Goal: Task Accomplishment & Management: Use online tool/utility

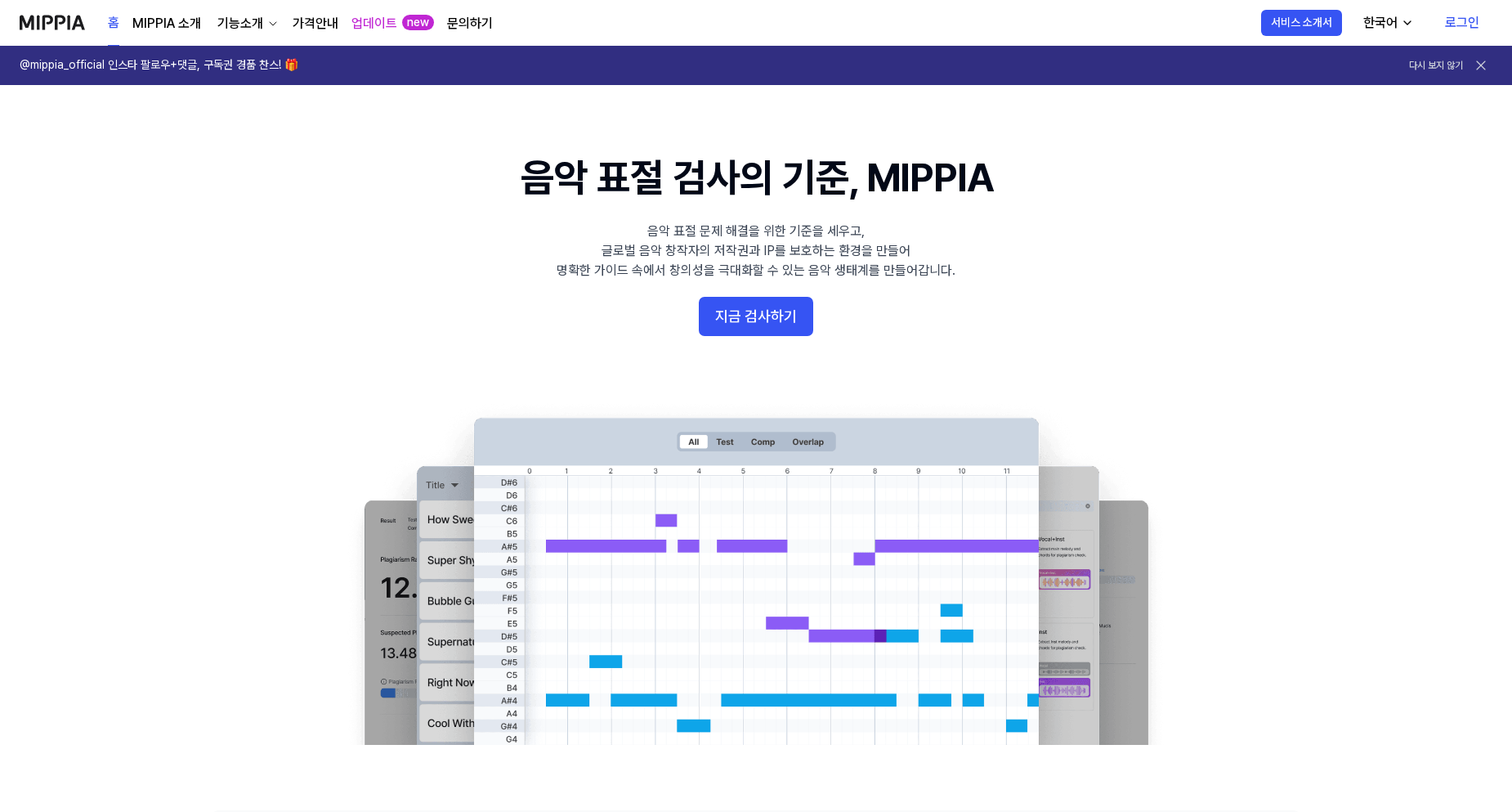
click at [1458, 27] on link "로그인" at bounding box center [1461, 23] width 61 height 46
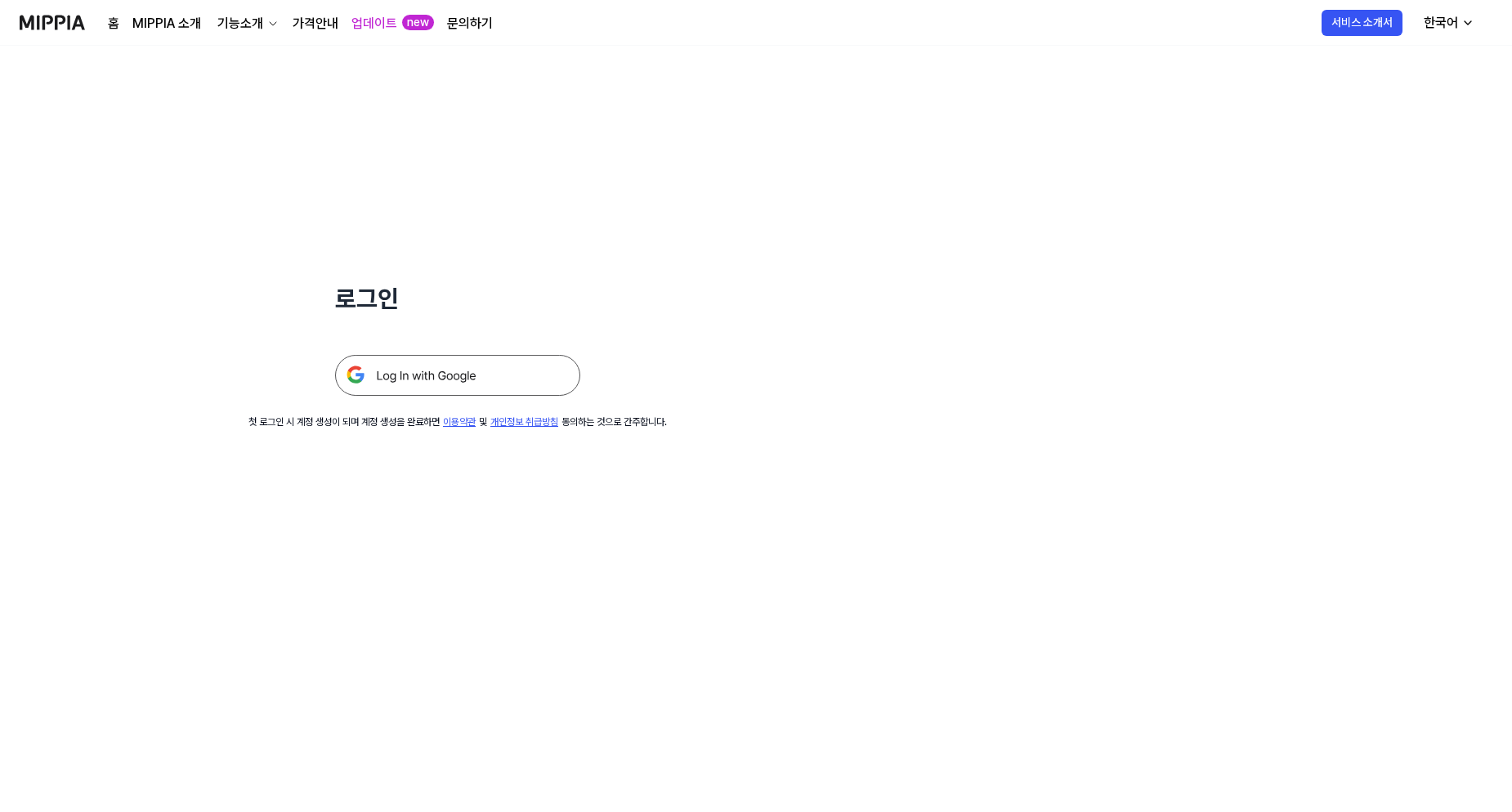
click at [555, 362] on img at bounding box center [457, 375] width 245 height 41
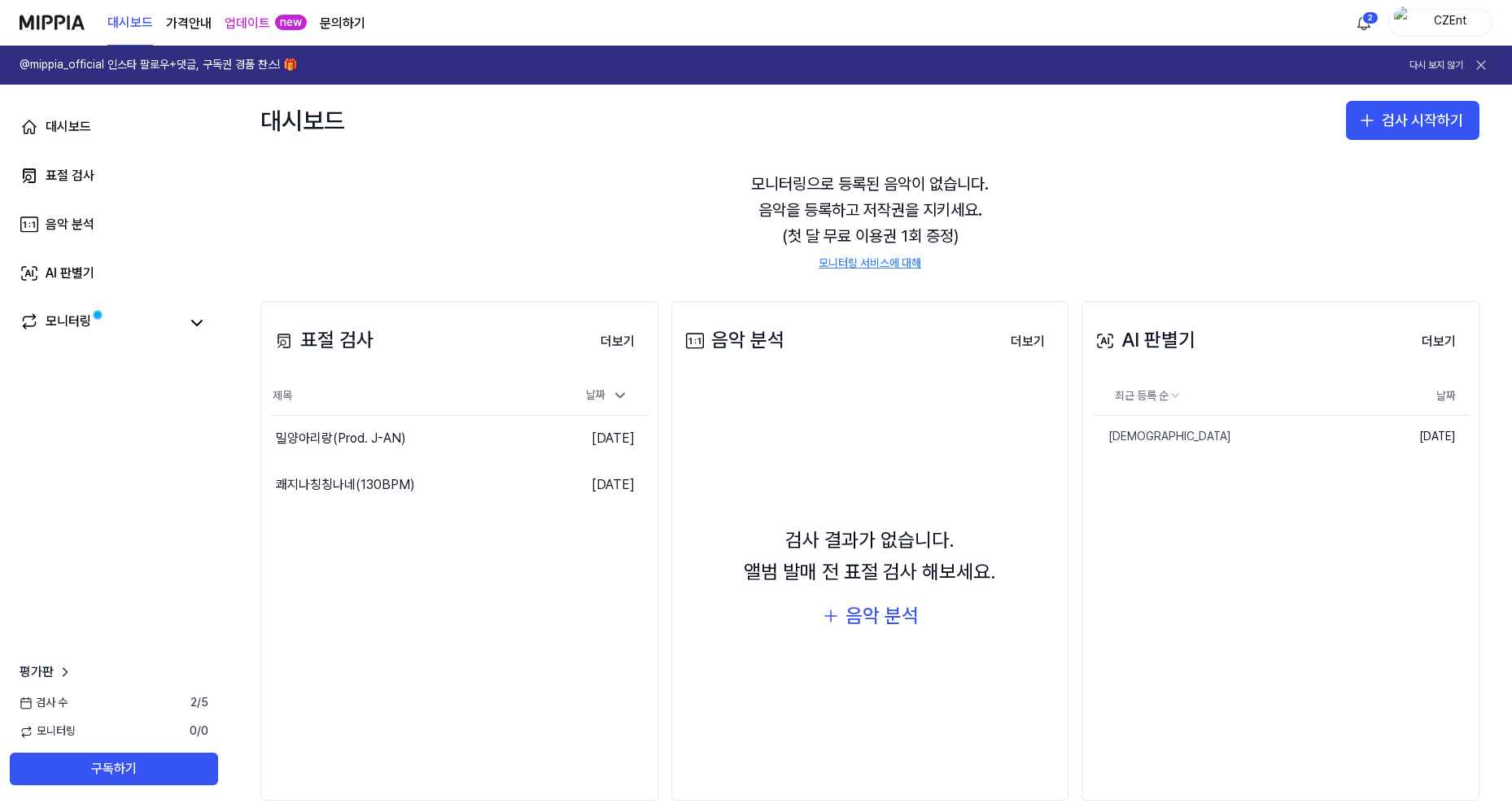
scroll to position [73, 0]
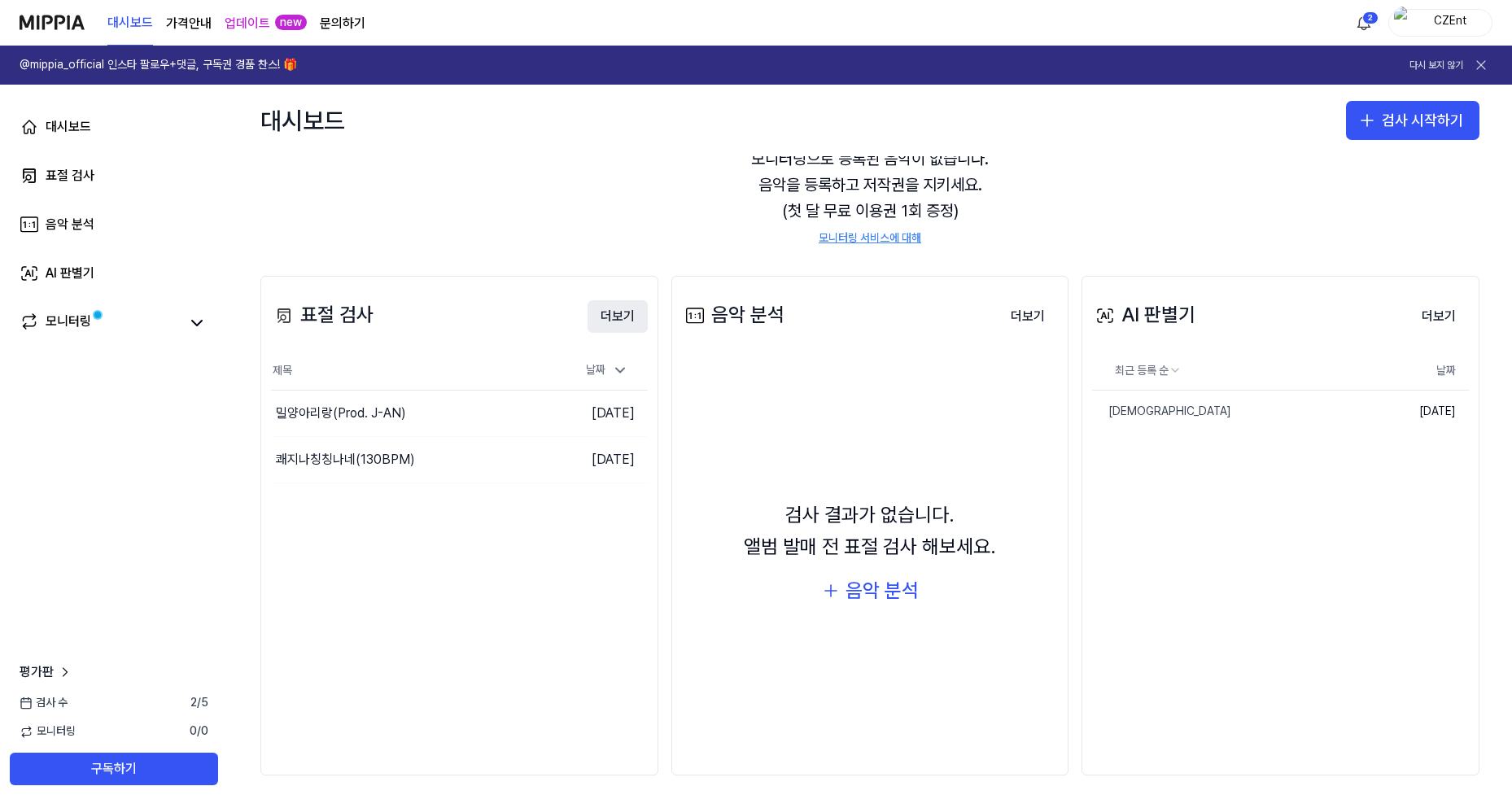
click at [618, 318] on button "더보기" at bounding box center [617, 317] width 60 height 33
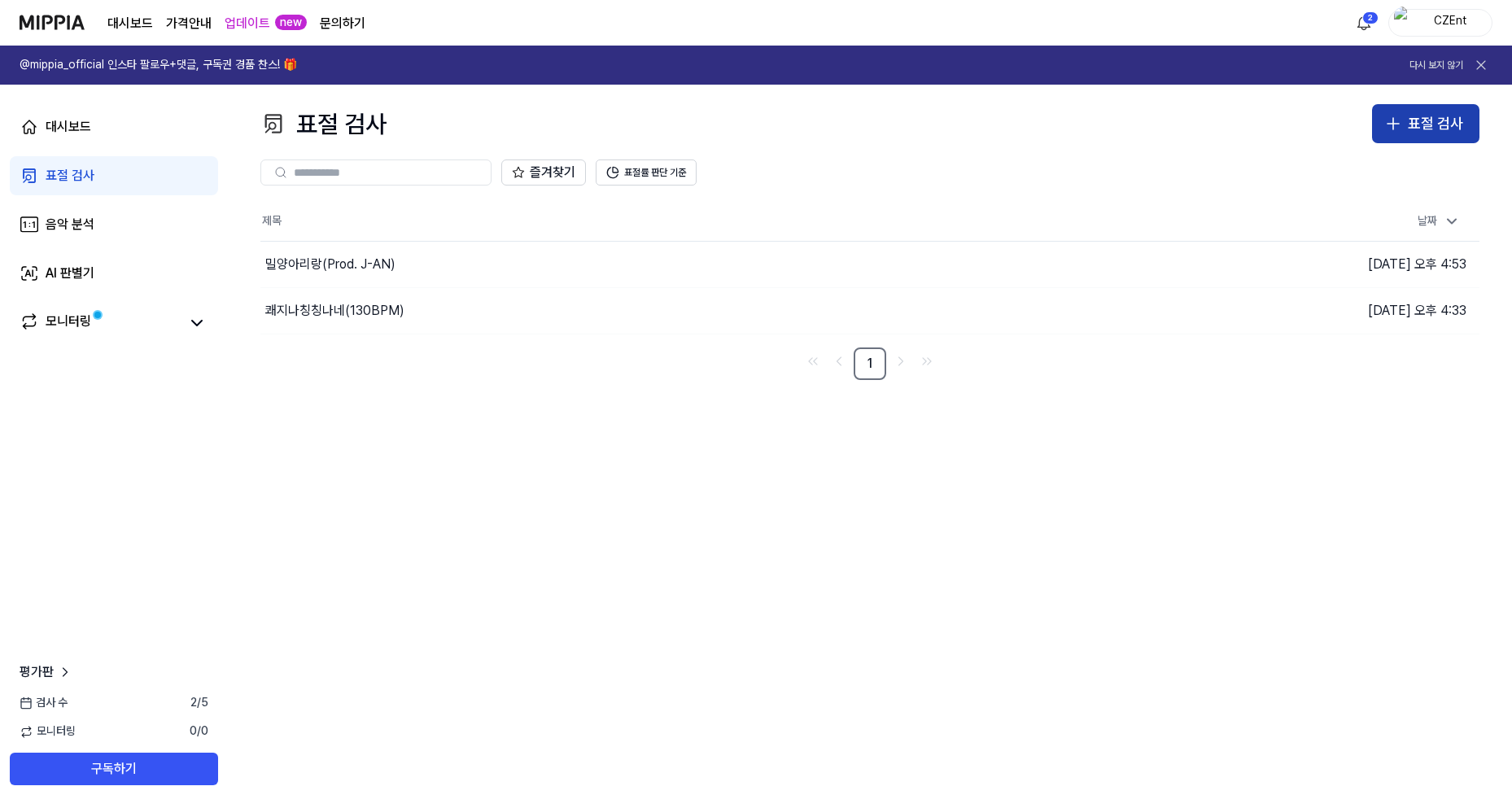
click at [1407, 138] on button "표절 검사" at bounding box center [1425, 123] width 107 height 39
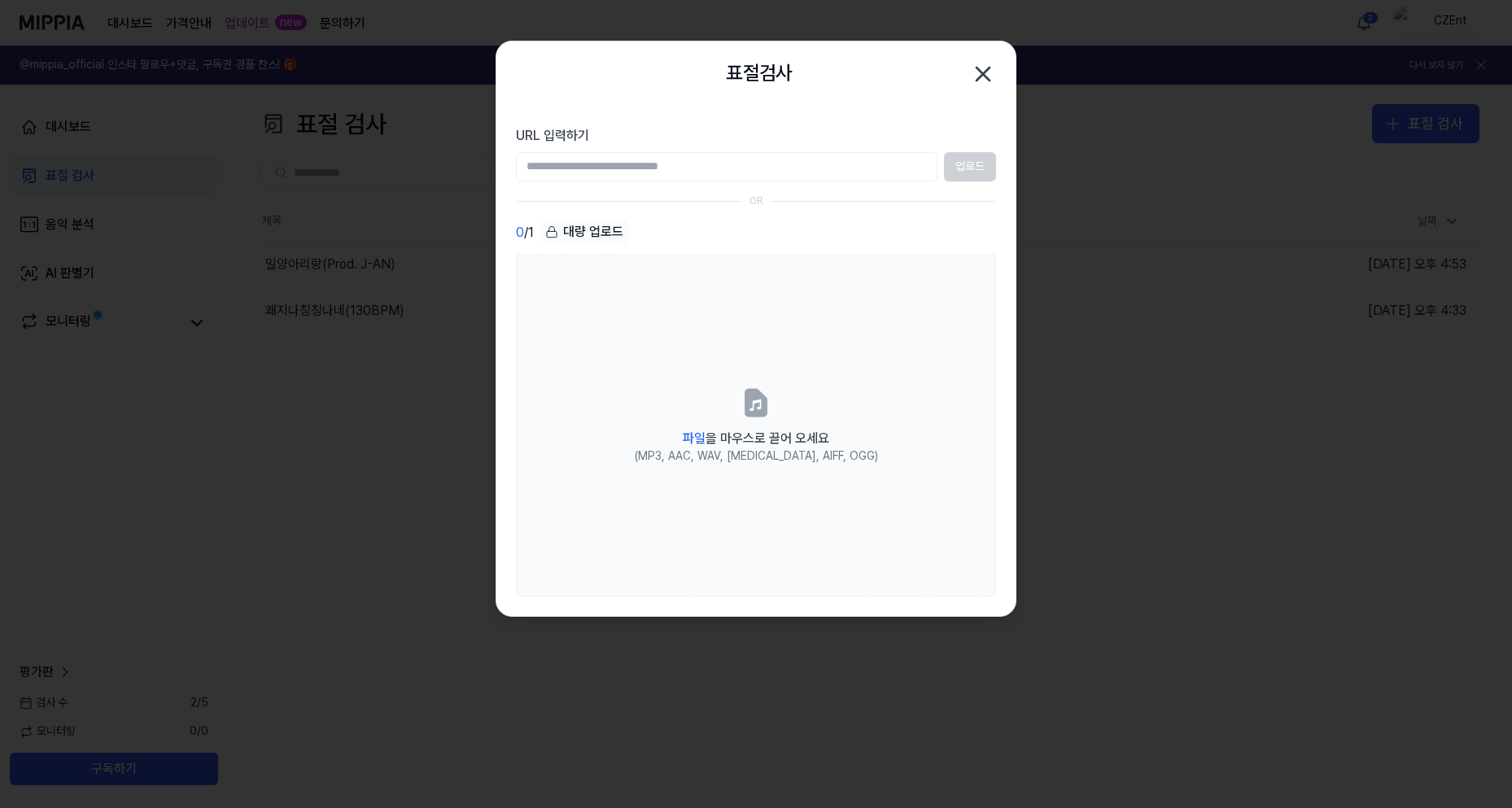
click at [677, 163] on input "URL 입력하기" at bounding box center [726, 166] width 422 height 30
drag, startPoint x: 488, startPoint y: 162, endPoint x: 362, endPoint y: 165, distance: 126.0
click at [167, 162] on body "**********" at bounding box center [756, 404] width 1512 height 808
click at [599, 168] on input "**********" at bounding box center [726, 166] width 422 height 30
type input "**********"
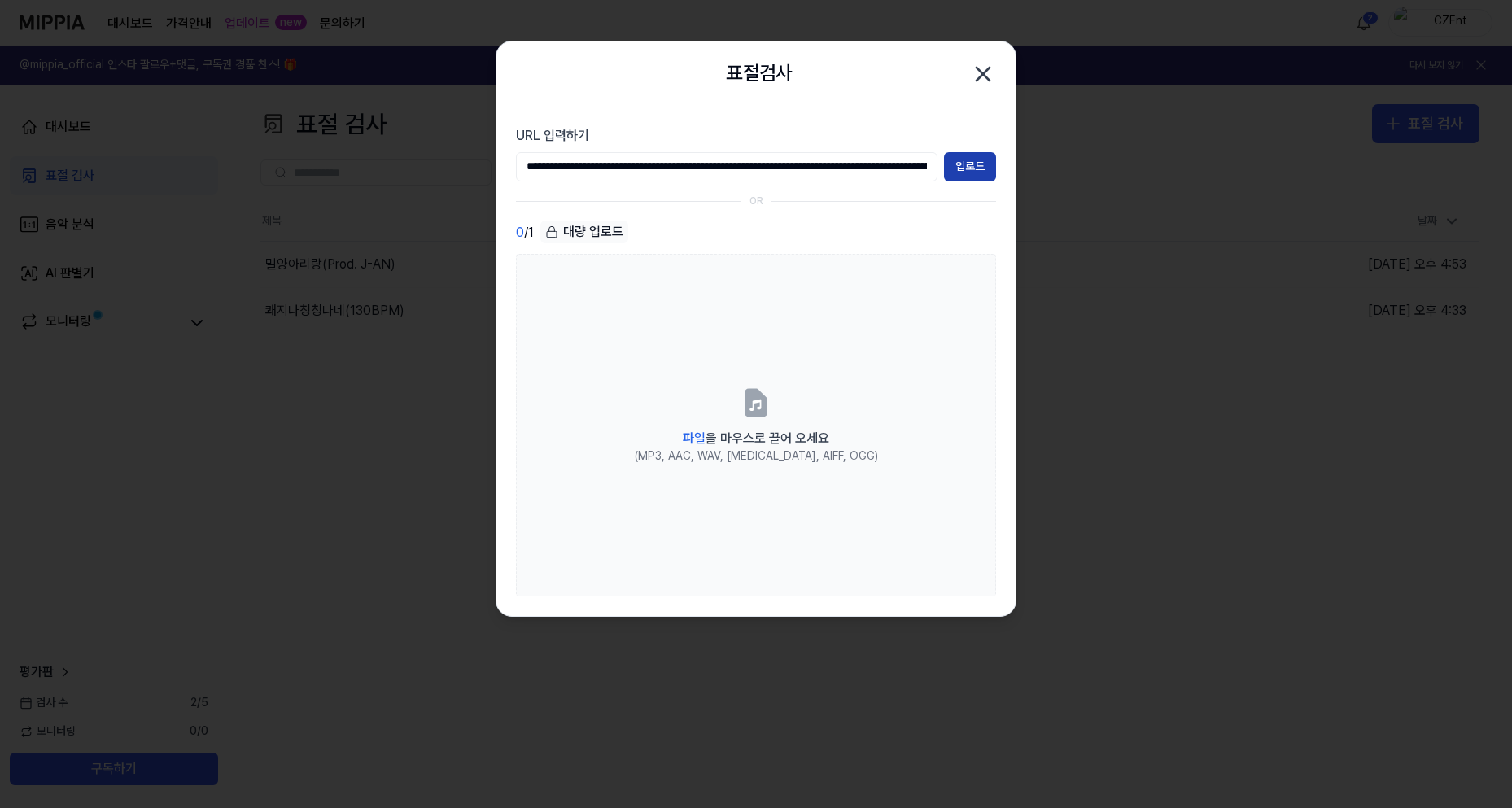
click at [970, 168] on button "업로드" at bounding box center [970, 166] width 52 height 30
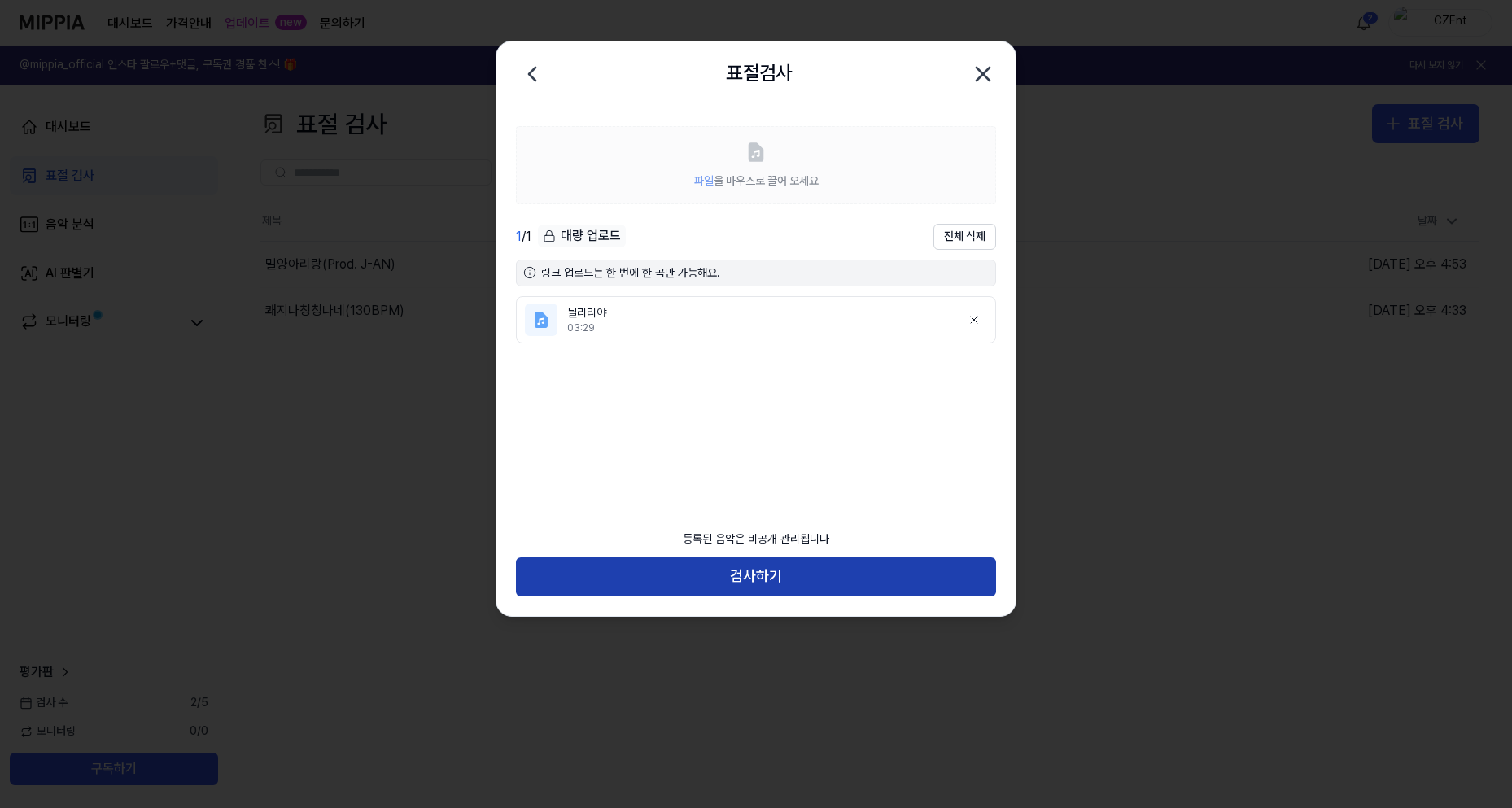
click at [756, 564] on button "검사하기" at bounding box center [756, 577] width 480 height 39
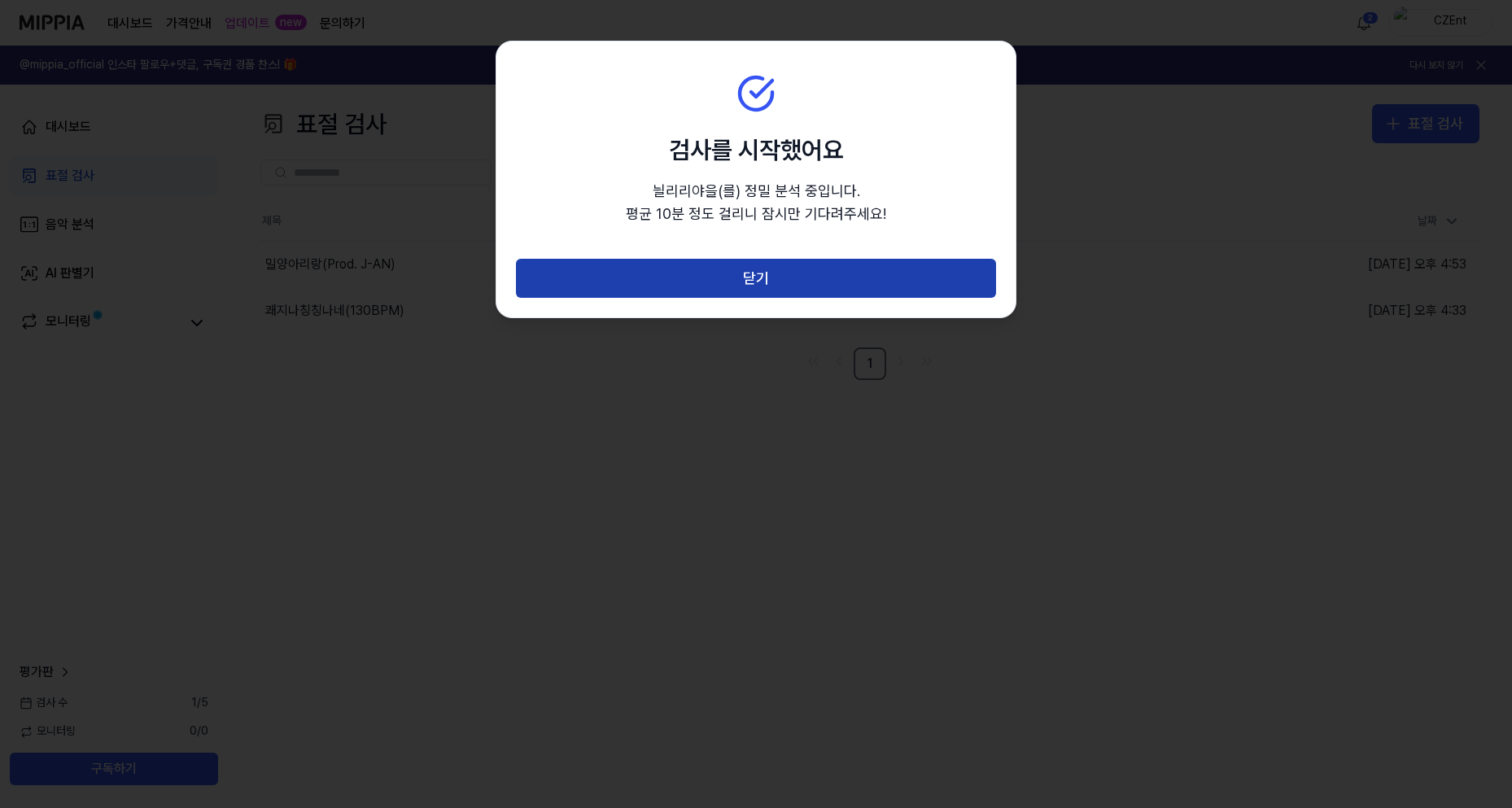
click at [770, 271] on button "닫기" at bounding box center [756, 278] width 480 height 39
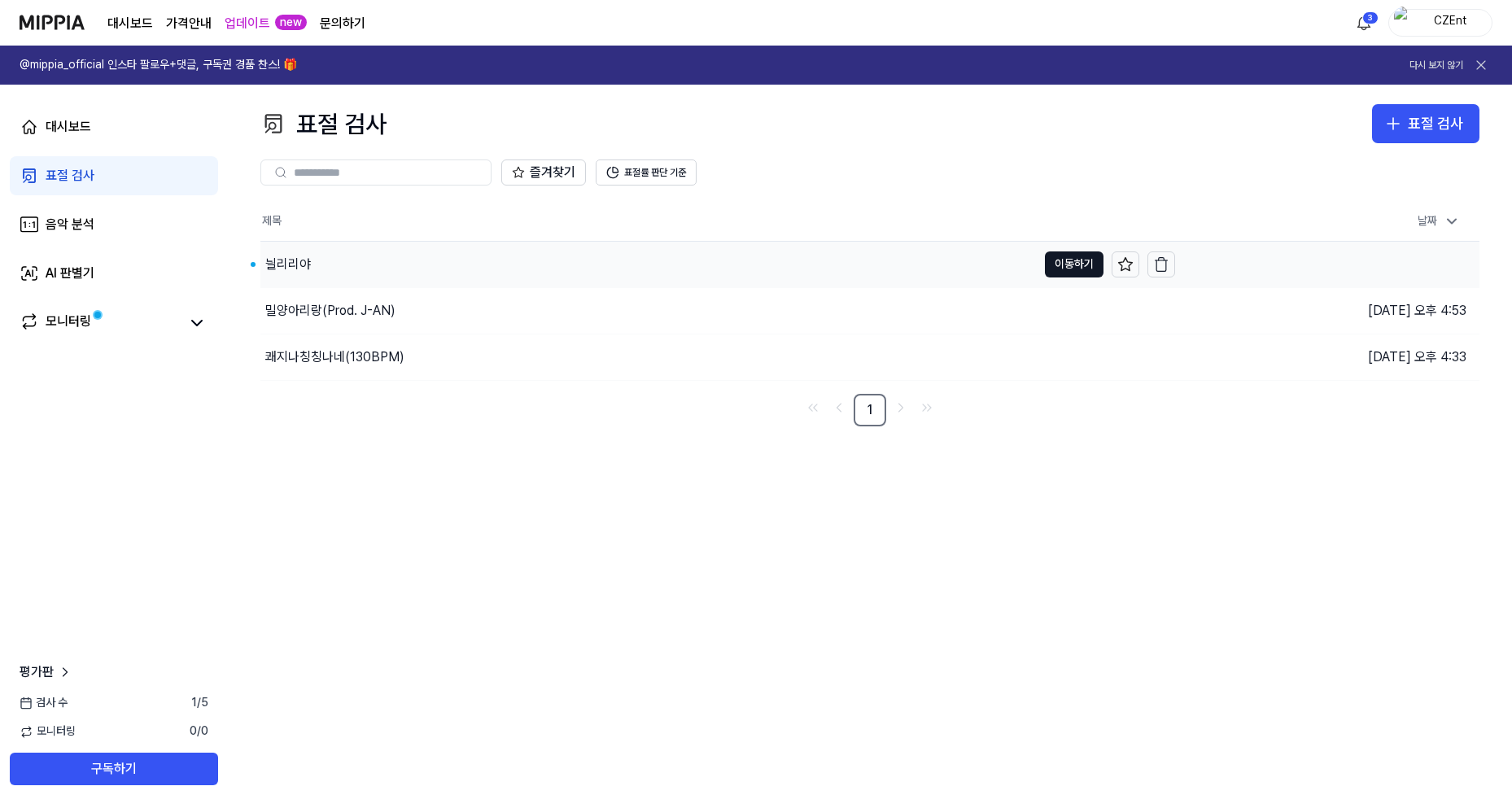
click at [339, 268] on div "늴리리야" at bounding box center [648, 265] width 777 height 46
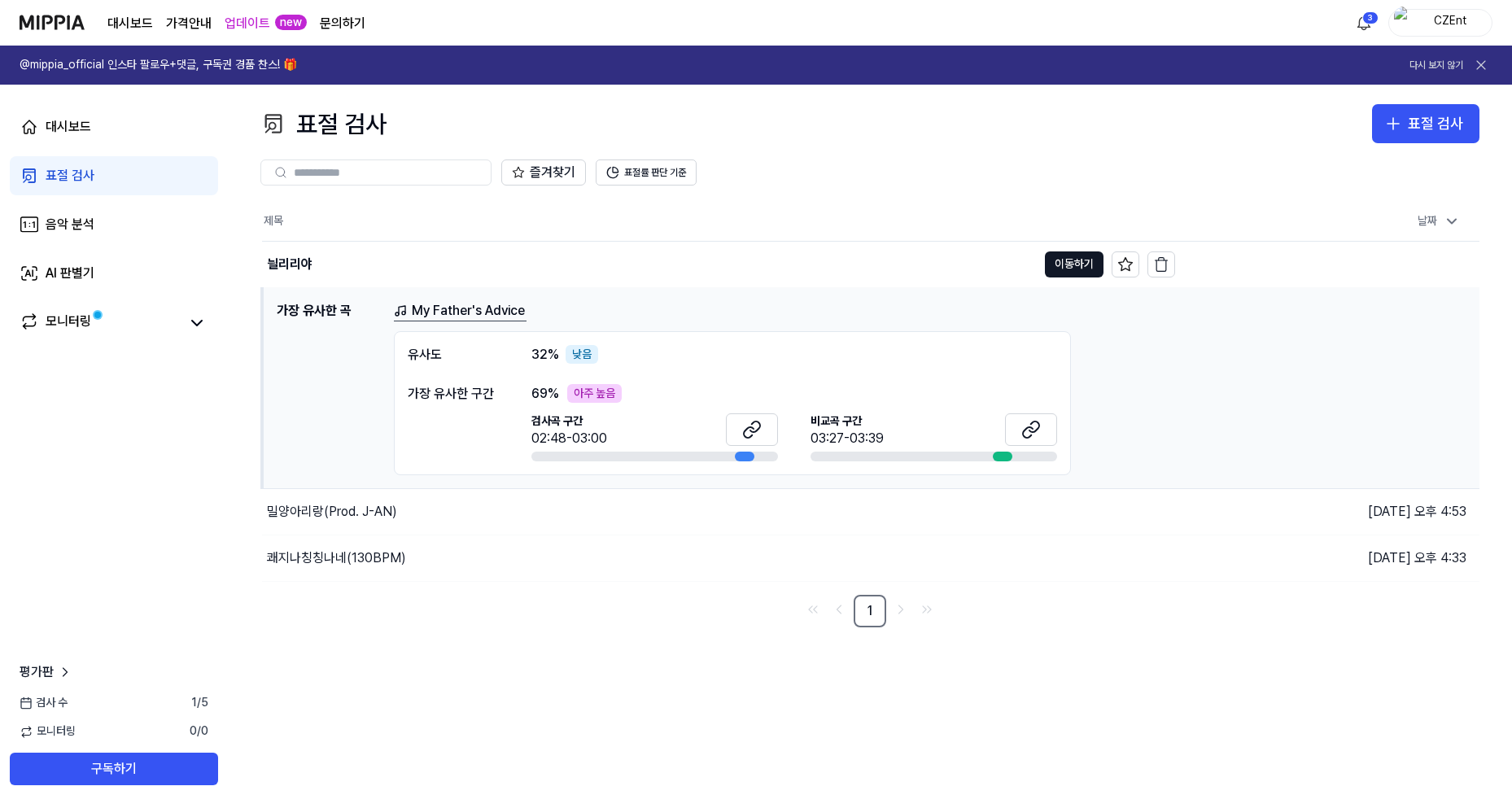
click at [591, 399] on div "아주 높음" at bounding box center [594, 394] width 55 height 19
click at [842, 437] on div "03:27-03:39" at bounding box center [846, 438] width 74 height 19
click at [587, 392] on div "아주 높음" at bounding box center [594, 394] width 55 height 19
click at [471, 314] on link "My Father's Advice" at bounding box center [460, 311] width 133 height 20
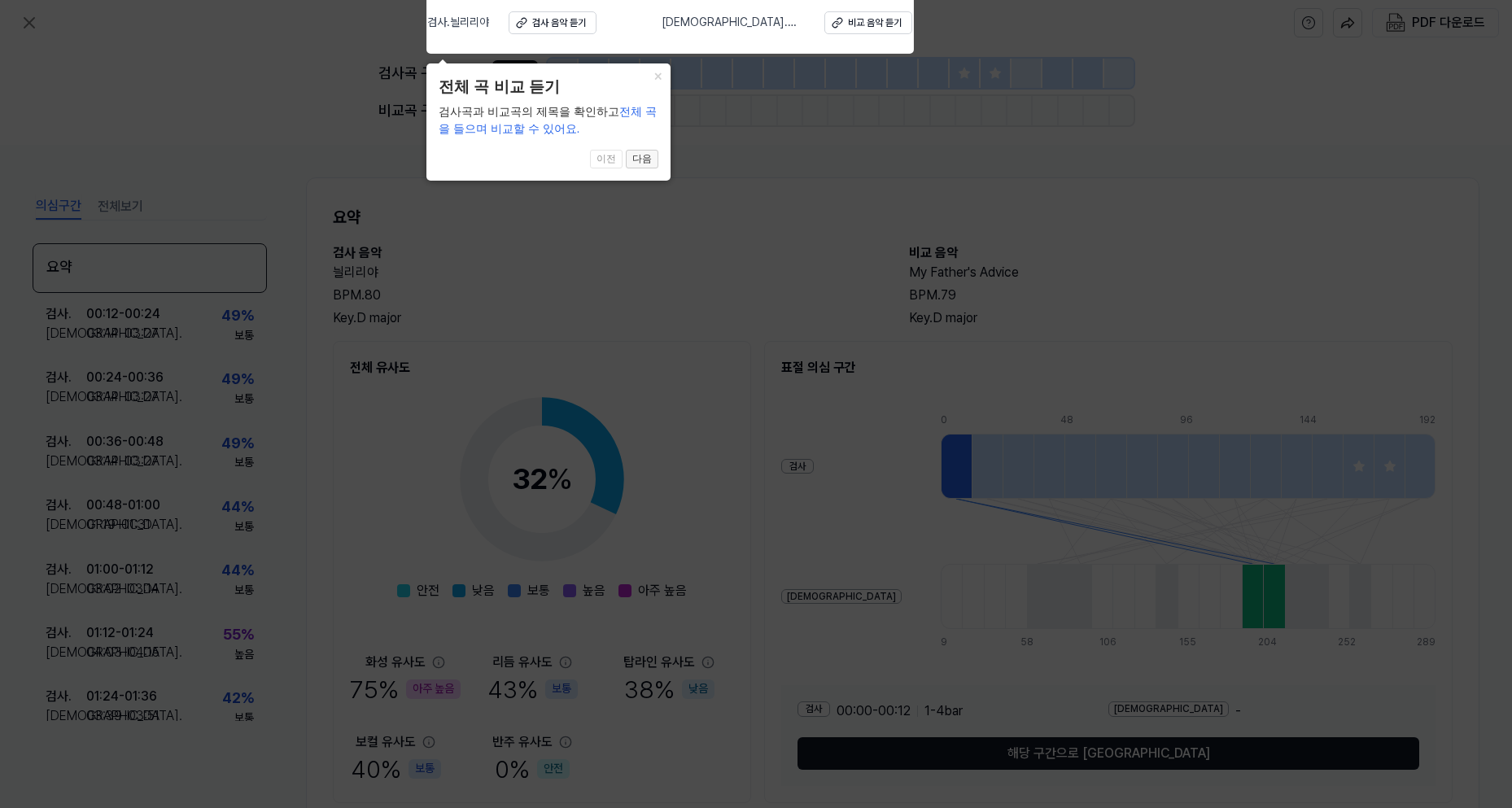
click at [645, 158] on button "다음" at bounding box center [642, 160] width 33 height 19
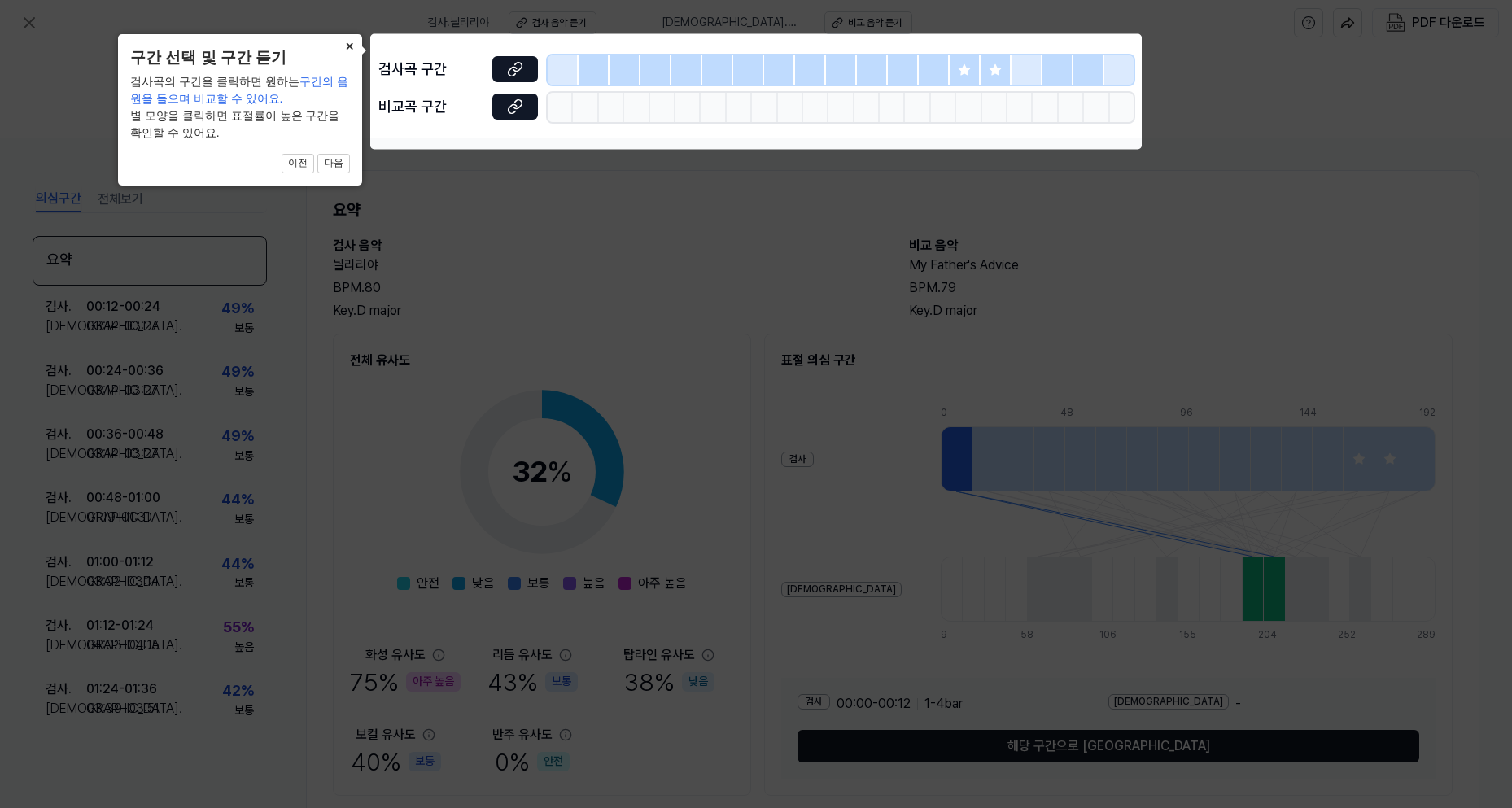
click at [348, 45] on button "×" at bounding box center [348, 46] width 26 height 23
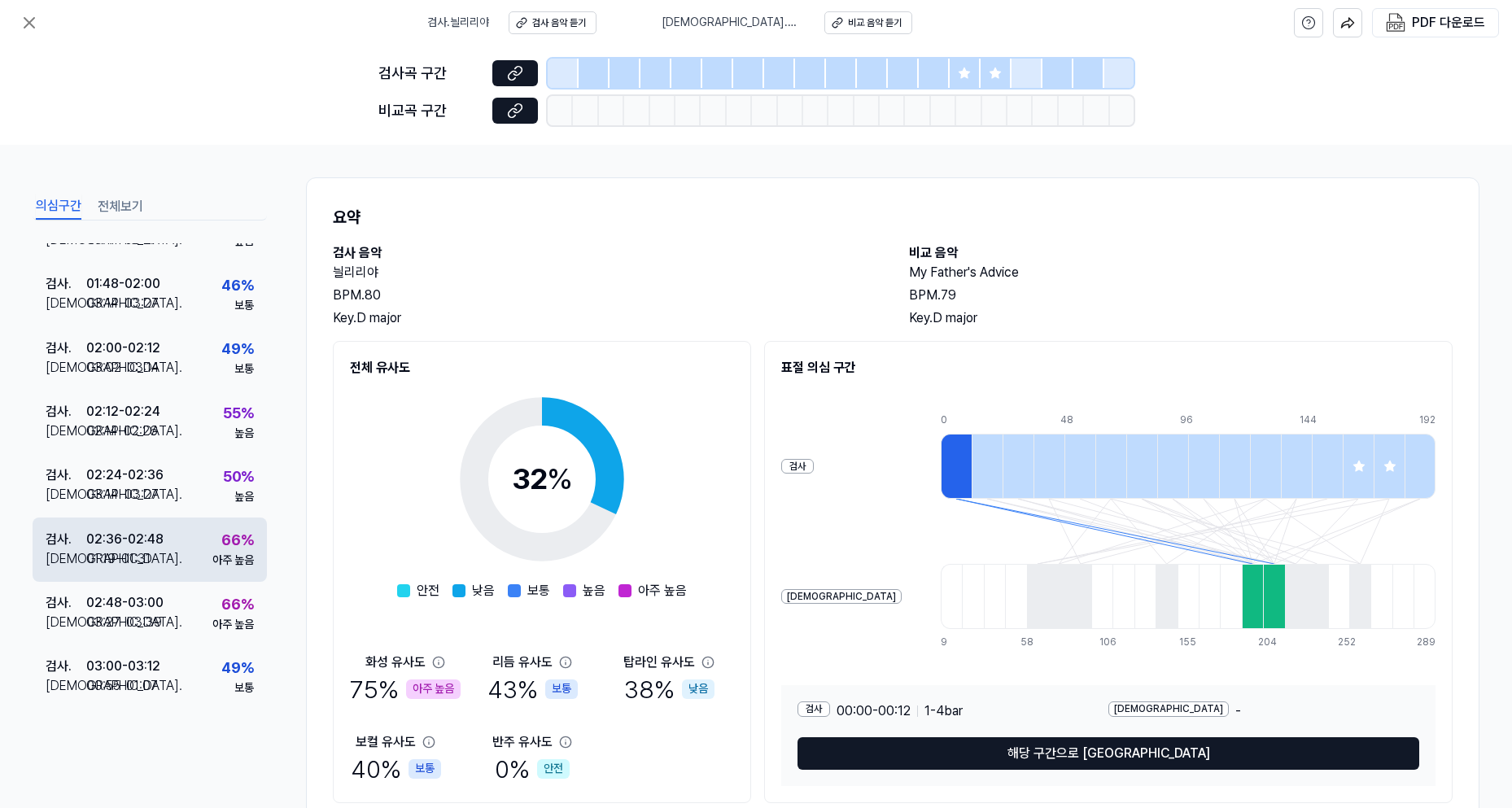
scroll to position [592, 0]
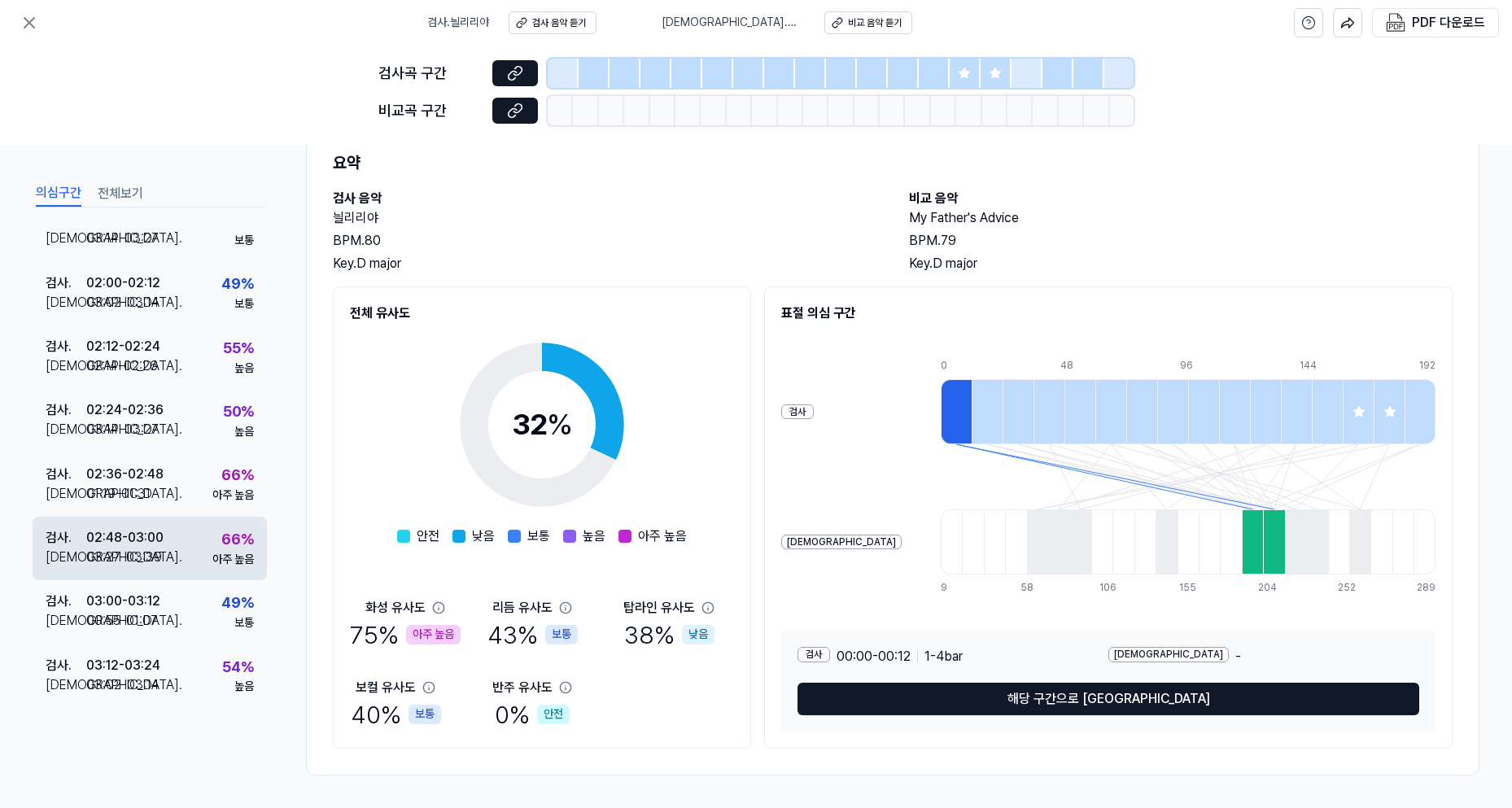
click at [184, 554] on div "검사 . 02:48 - 03:00 비교 . 03:27 - 03:39 66 % 아주 높음" at bounding box center [149, 548] width 234 height 63
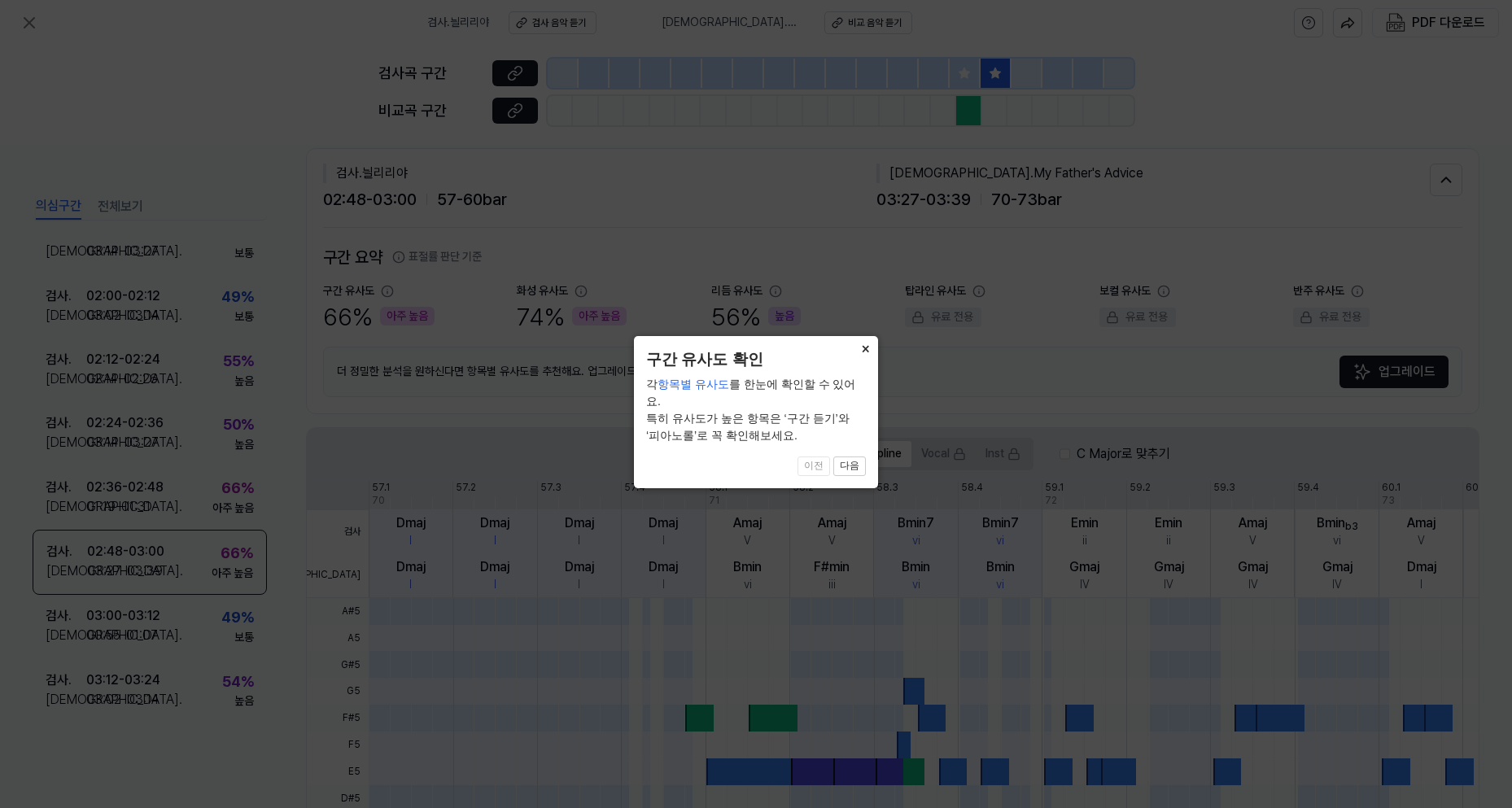
click at [868, 347] on button "×" at bounding box center [865, 347] width 26 height 23
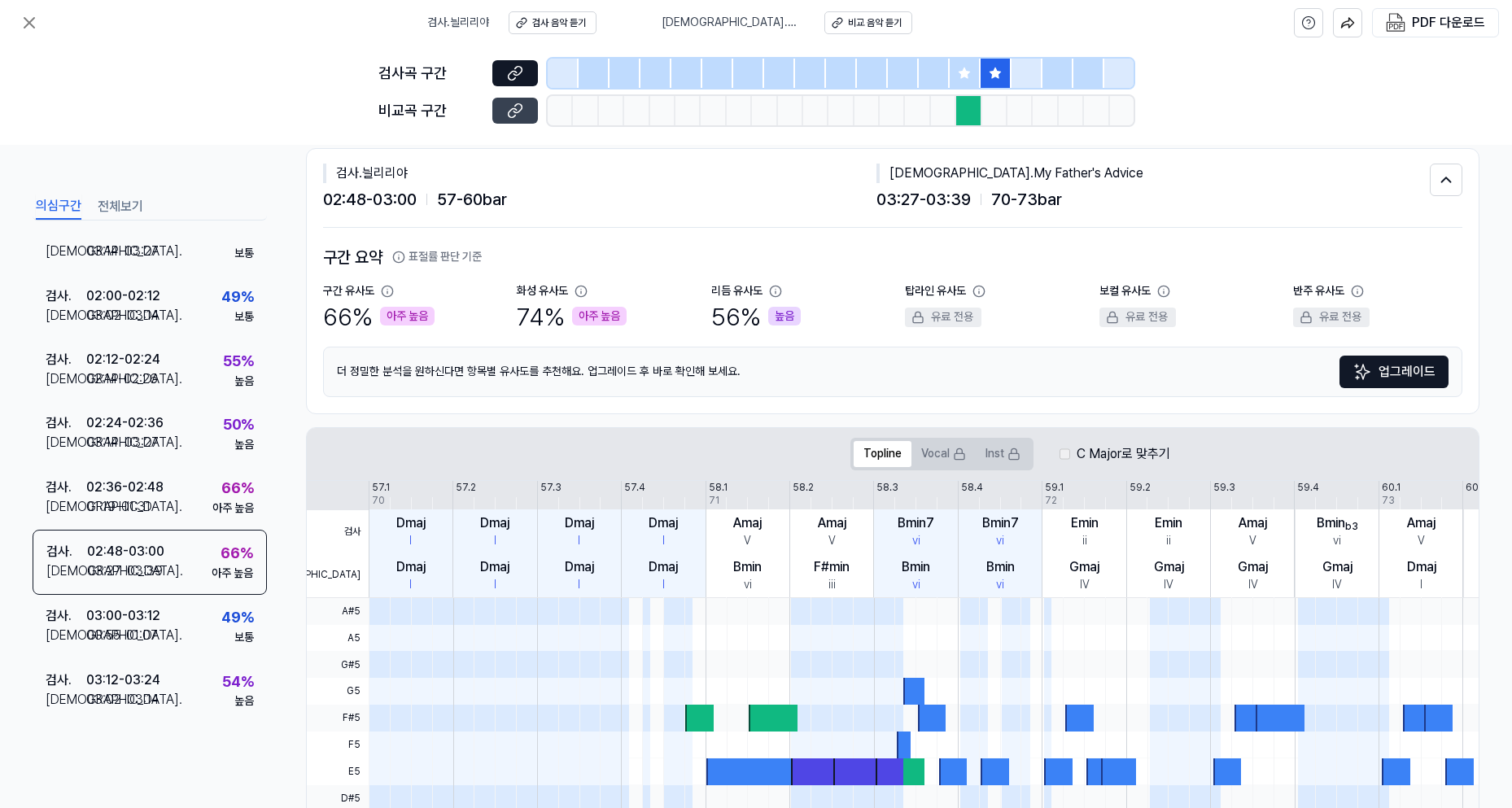
click at [501, 120] on button at bounding box center [515, 110] width 46 height 26
drag, startPoint x: 519, startPoint y: 292, endPoint x: 597, endPoint y: 318, distance: 82.2
click at [597, 318] on div "화성 유사도 74 % 아주 높음" at bounding box center [601, 308] width 169 height 51
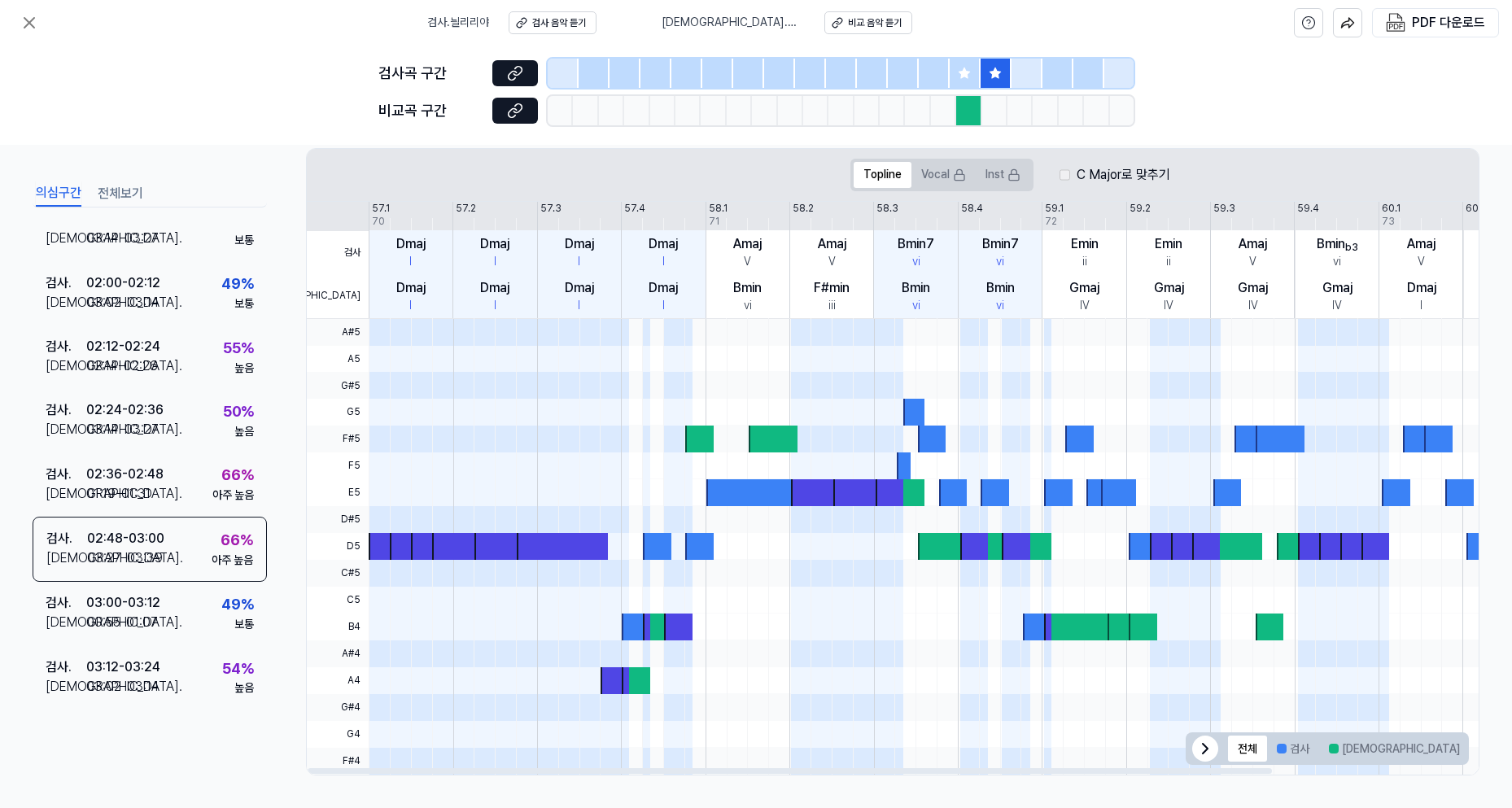
scroll to position [0, 0]
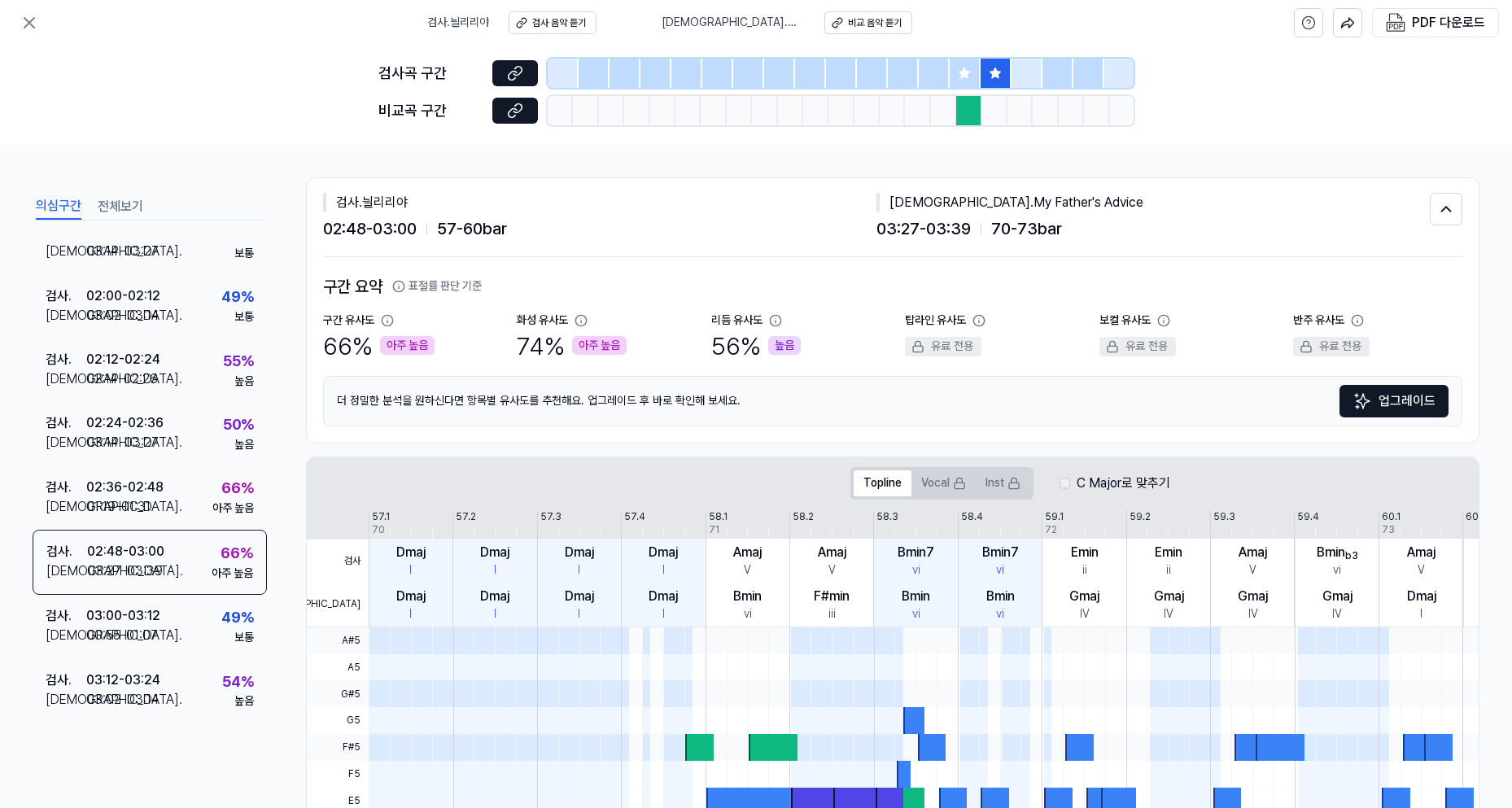
click at [961, 69] on icon at bounding box center [964, 74] width 13 height 13
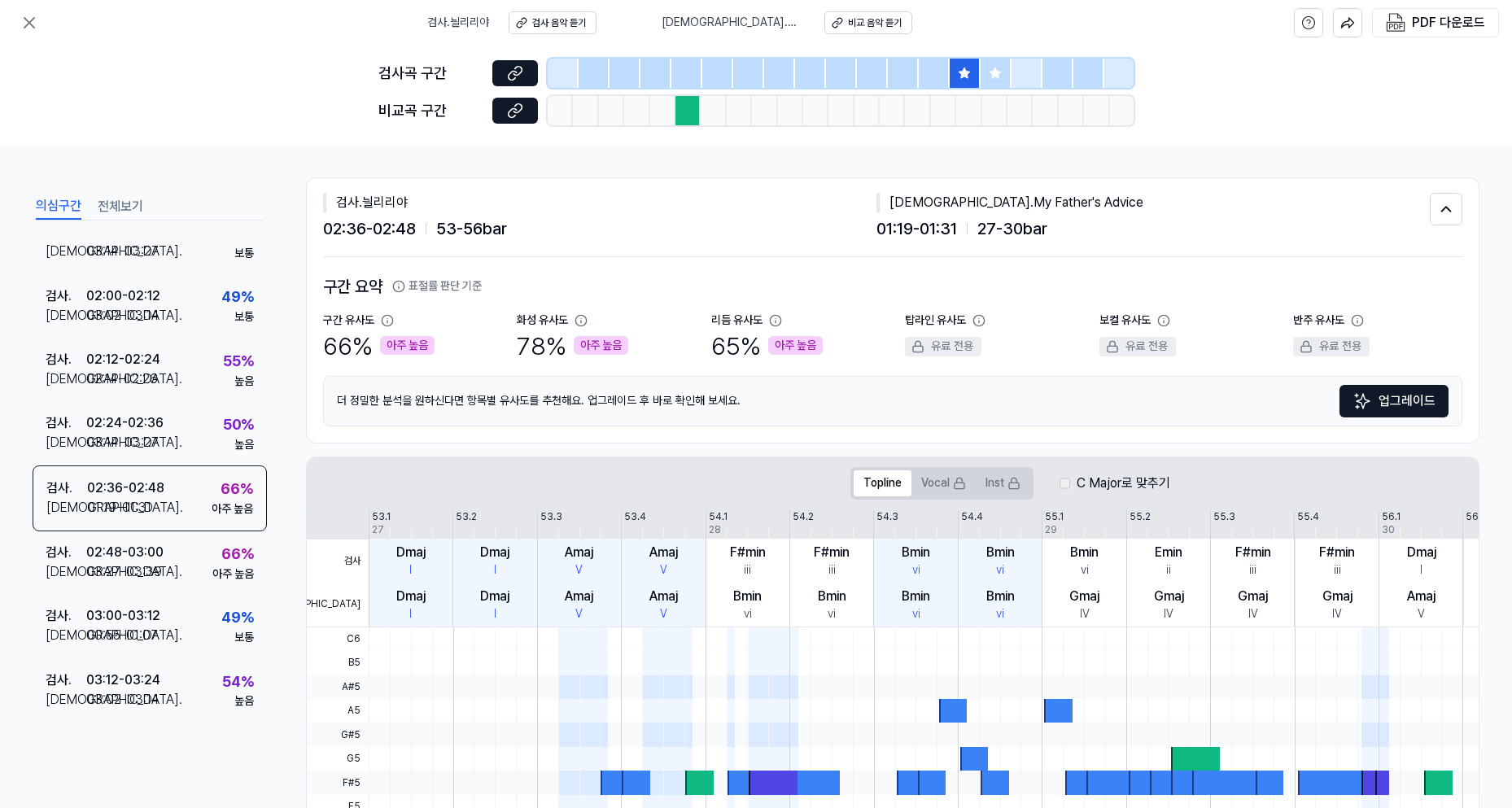
click at [989, 69] on icon at bounding box center [996, 74] width 13 height 13
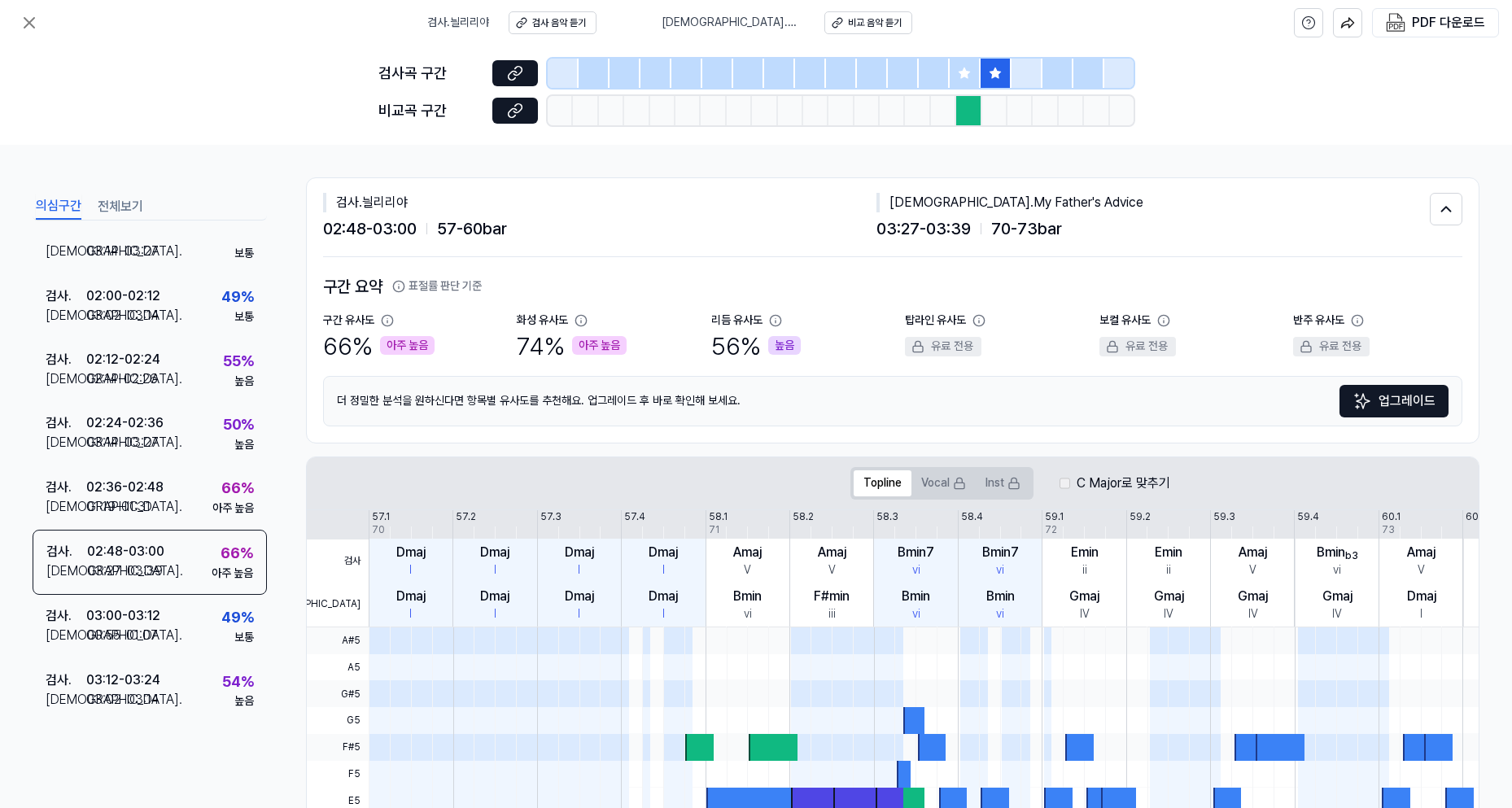
click at [959, 70] on icon at bounding box center [964, 74] width 13 height 13
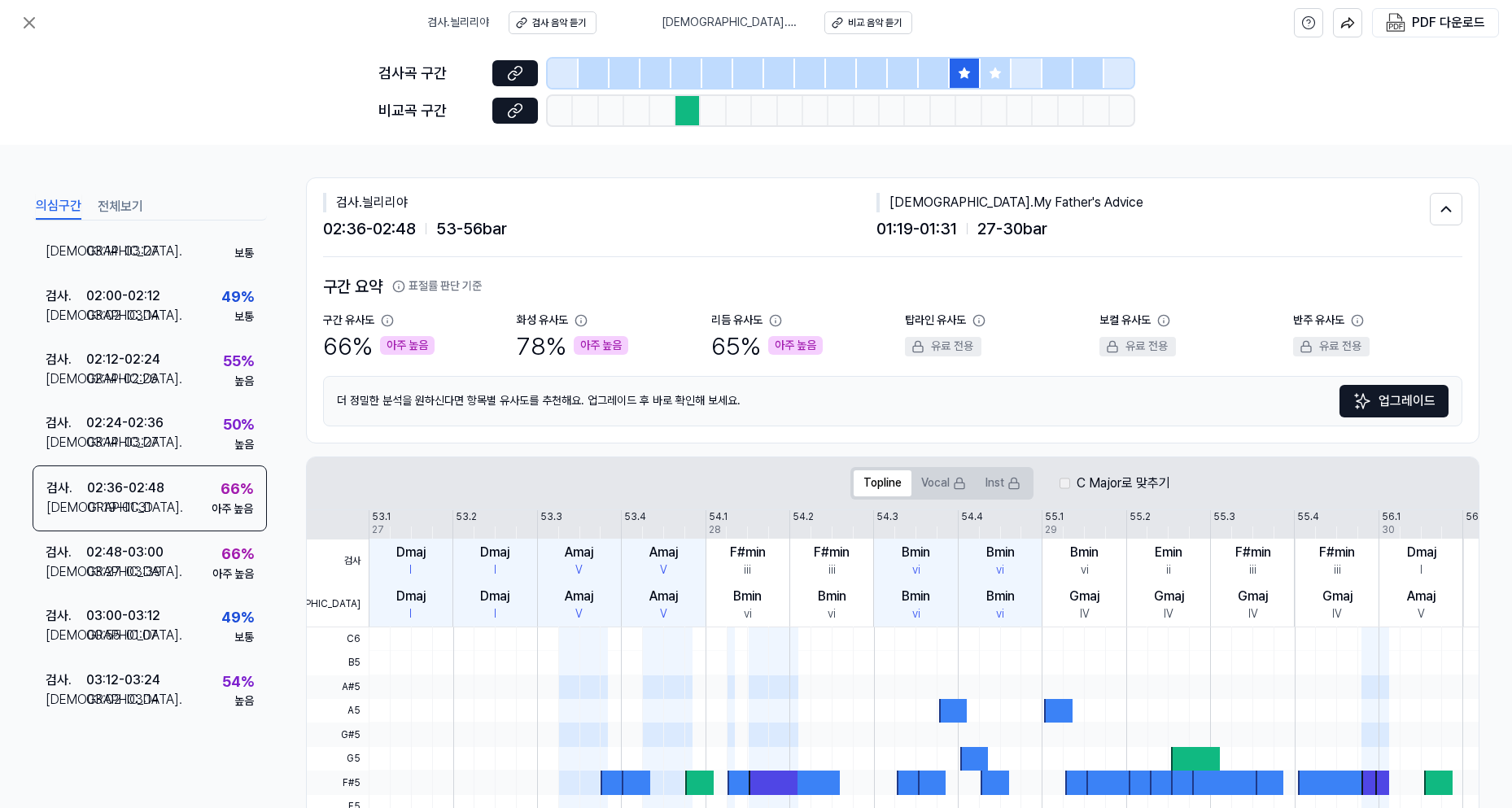
click at [1004, 76] on div at bounding box center [996, 73] width 31 height 30
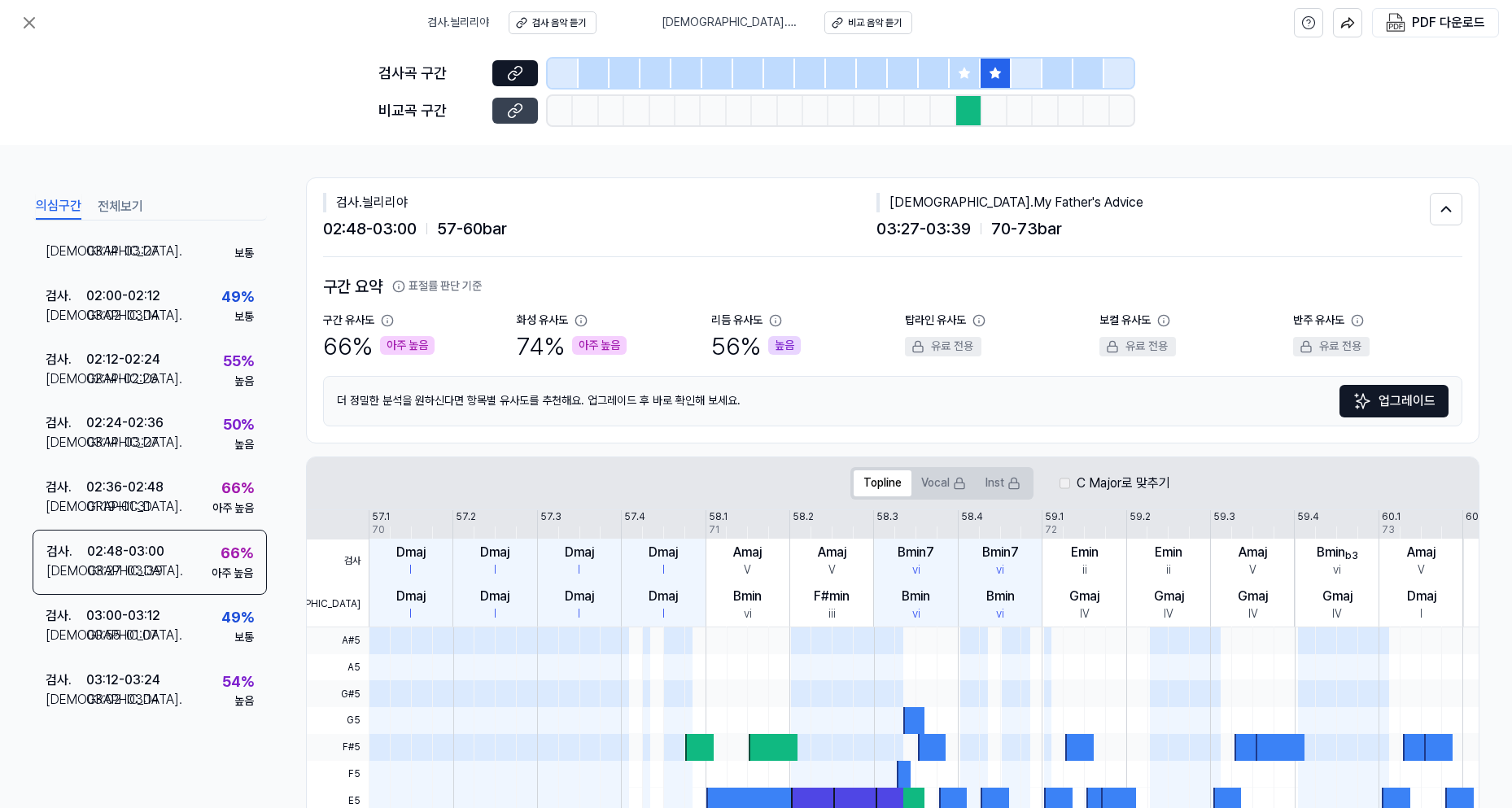
click at [519, 110] on icon at bounding box center [515, 110] width 16 height 16
click at [957, 76] on icon at bounding box center [964, 74] width 13 height 13
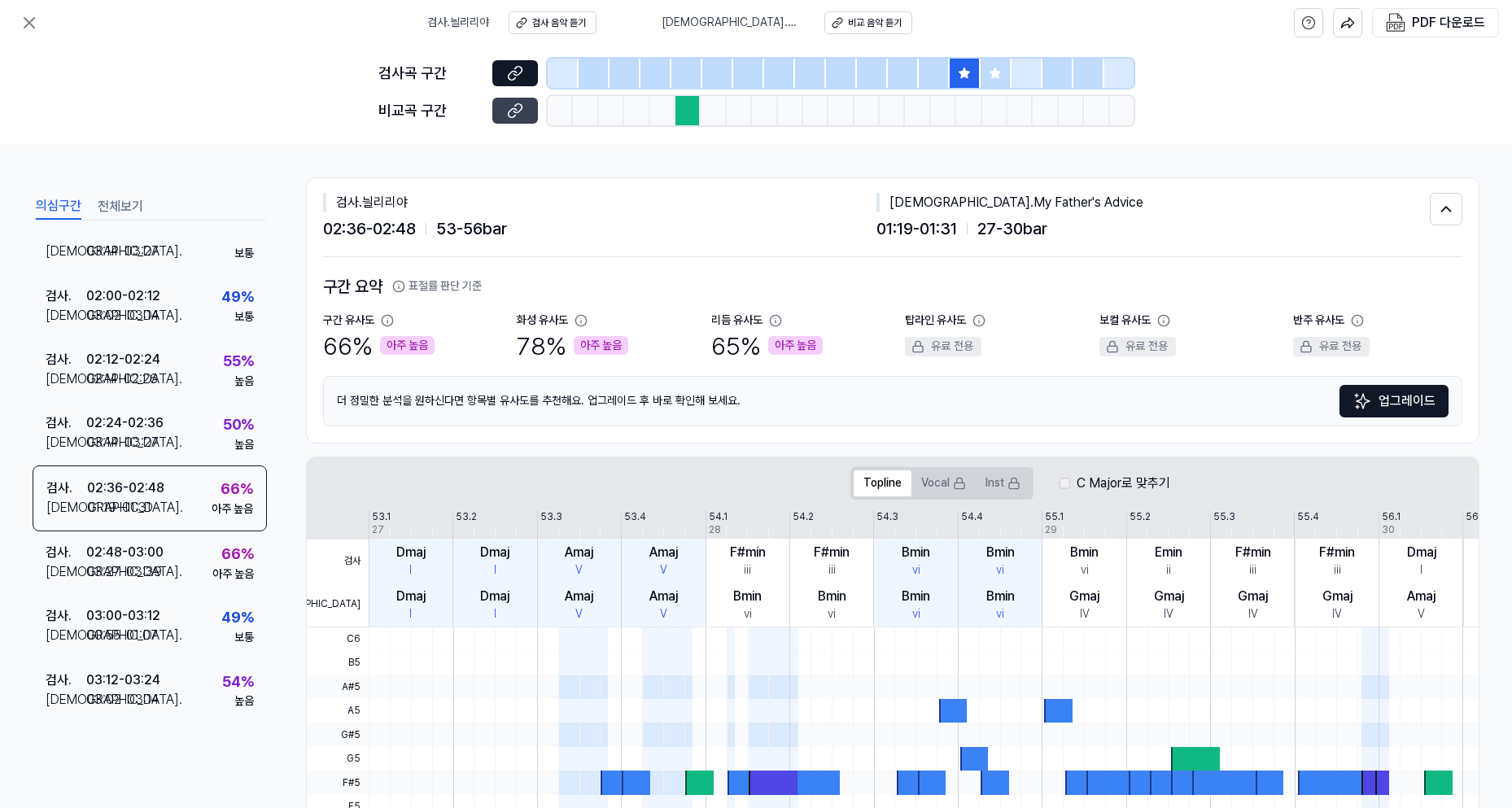
click at [515, 106] on icon at bounding box center [515, 110] width 16 height 16
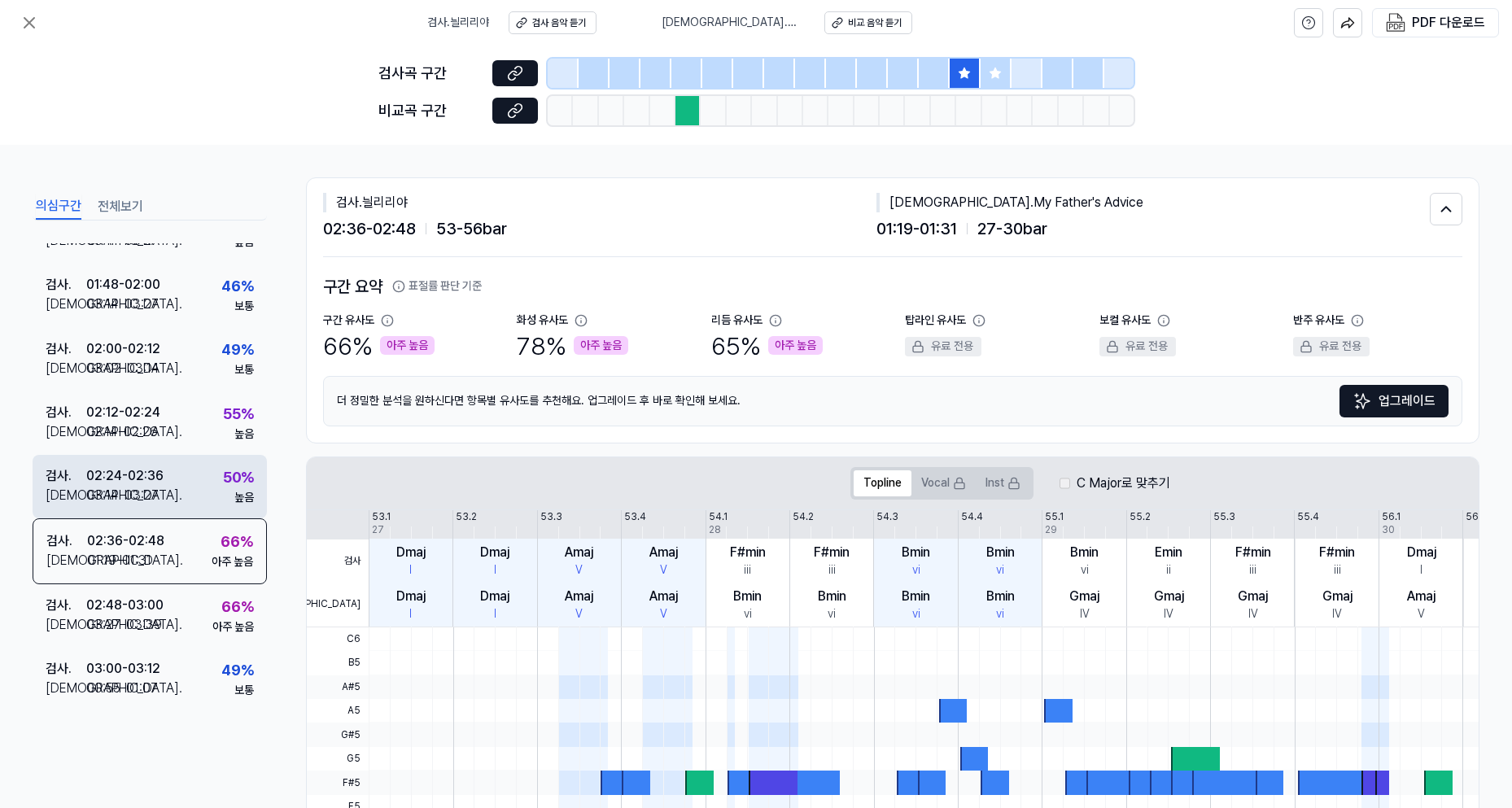
scroll to position [510, 0]
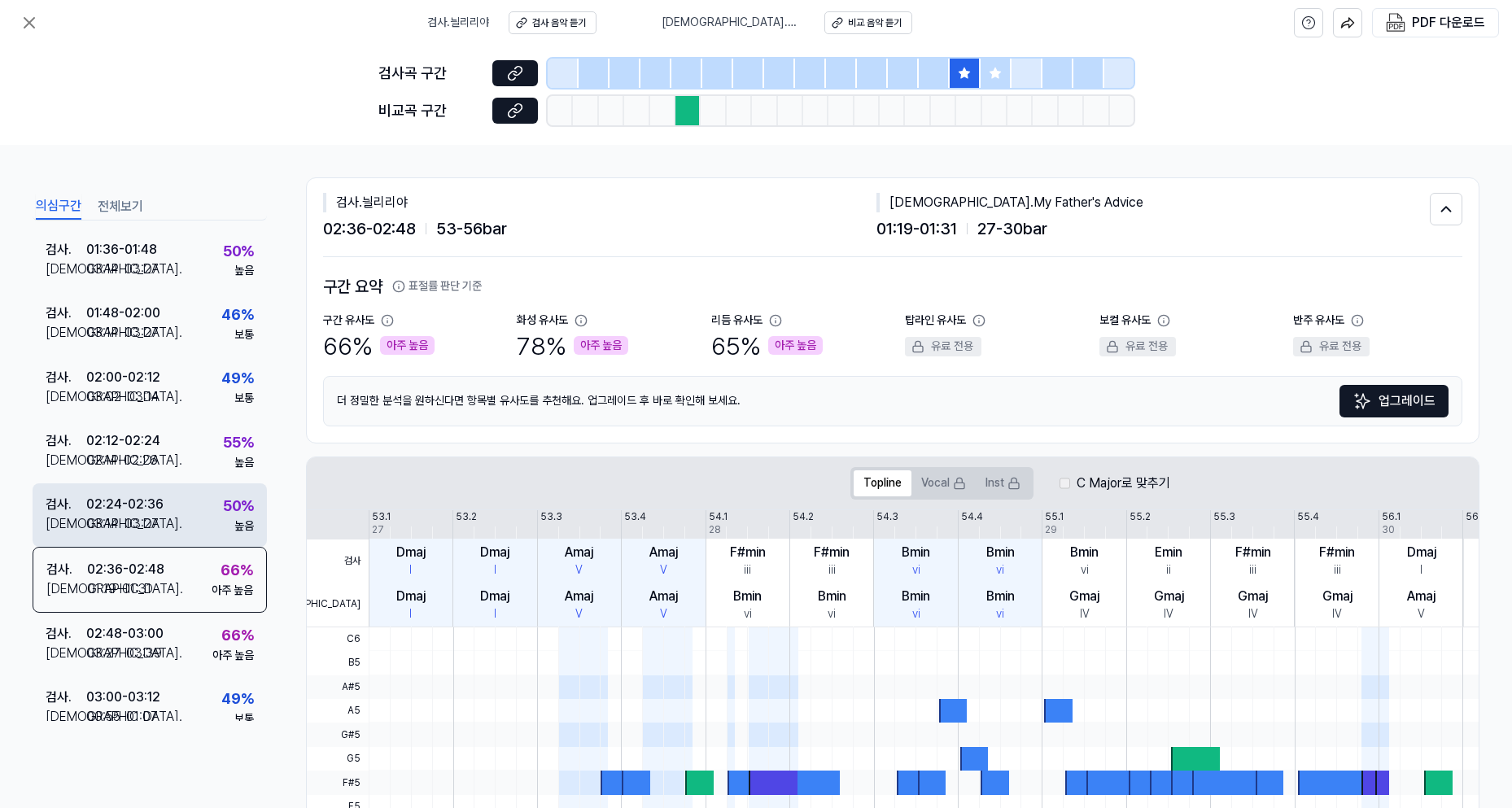
click at [169, 513] on div "검사 . 02:24 - 02:36 비교 . 03:14 - 03:27 50 % 높음" at bounding box center [149, 514] width 234 height 63
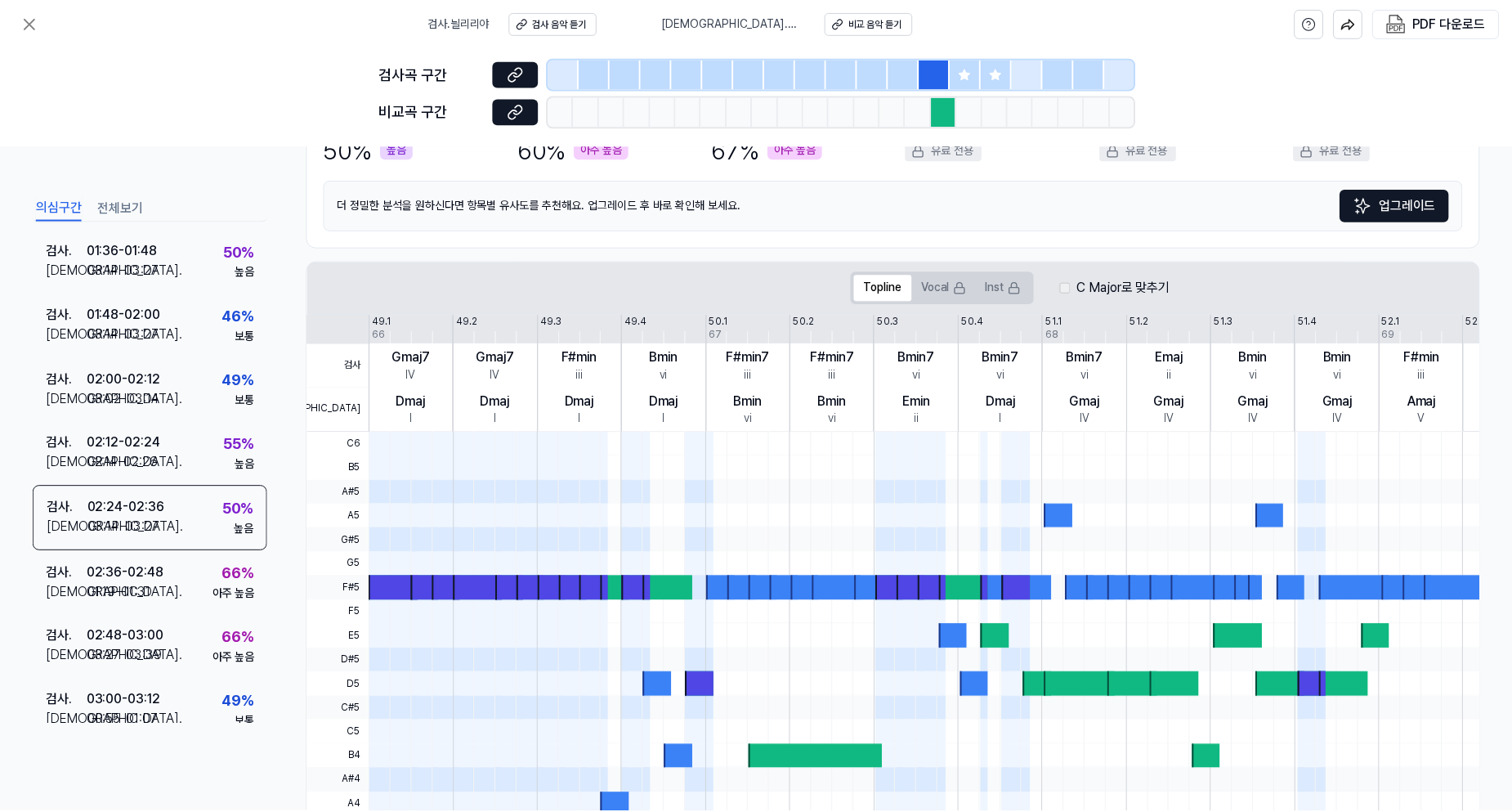
scroll to position [0, 0]
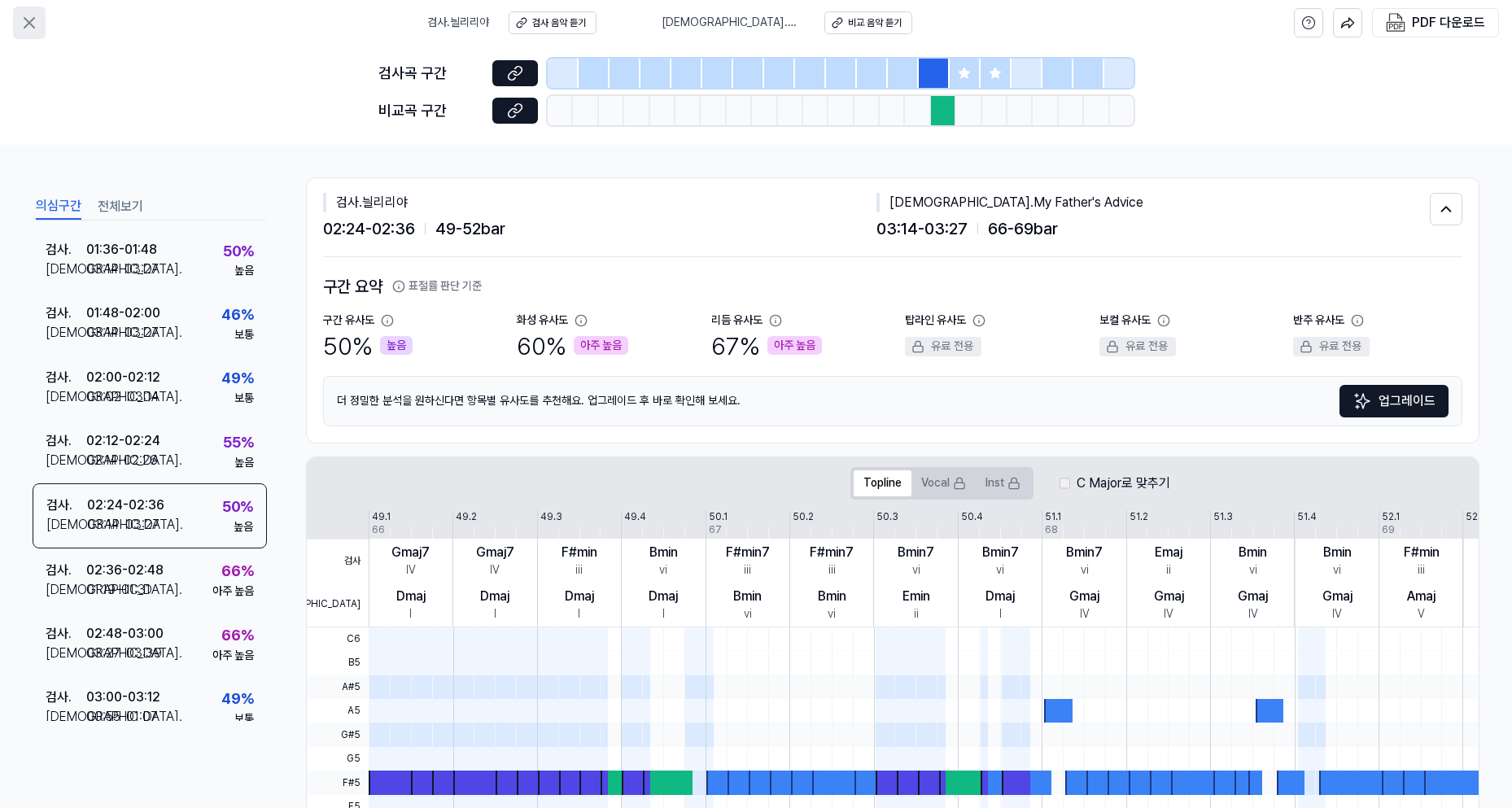
click at [31, 18] on icon at bounding box center [29, 23] width 19 height 19
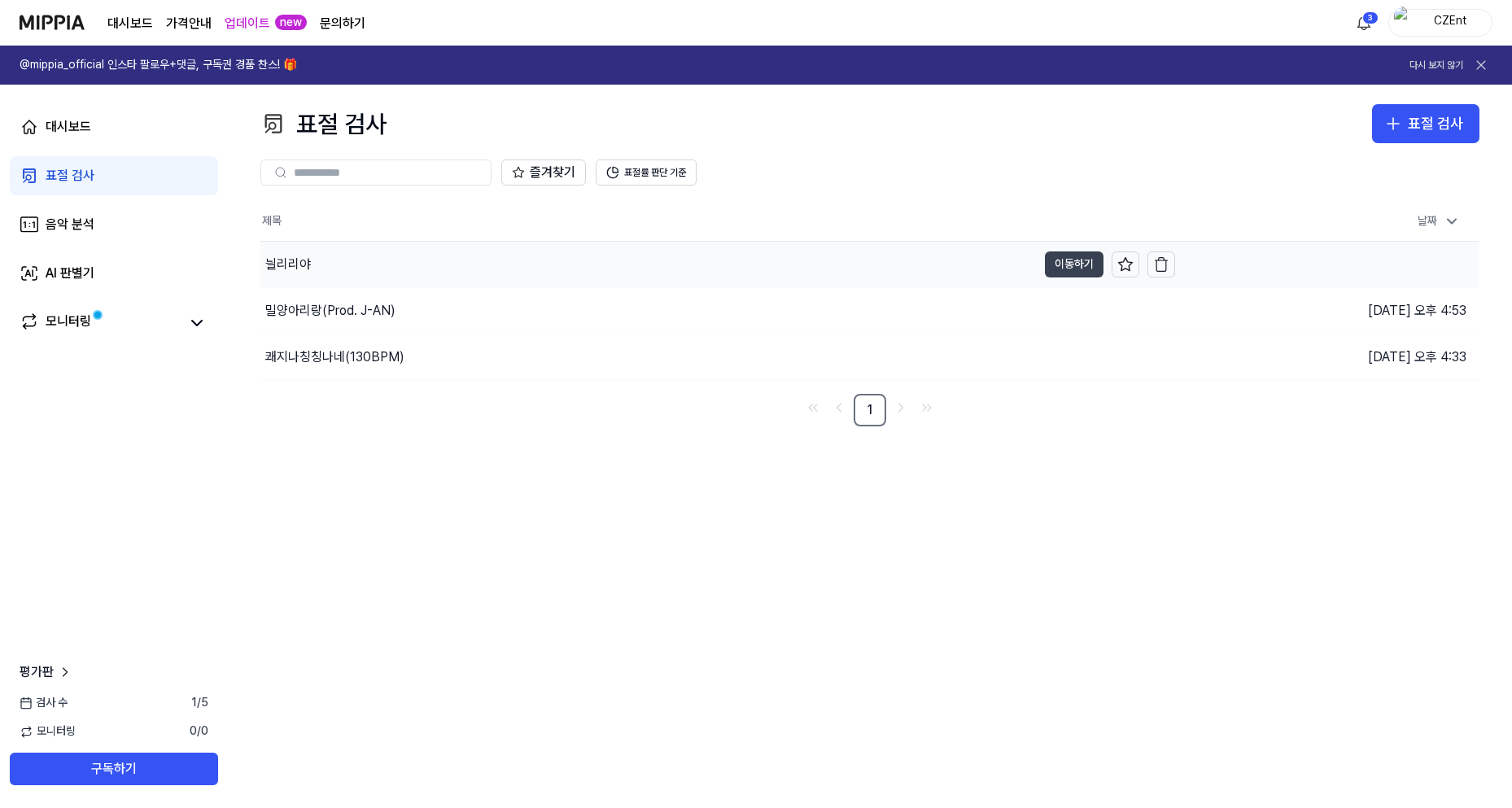
click at [1073, 265] on button "이동하기" at bounding box center [1073, 264] width 58 height 26
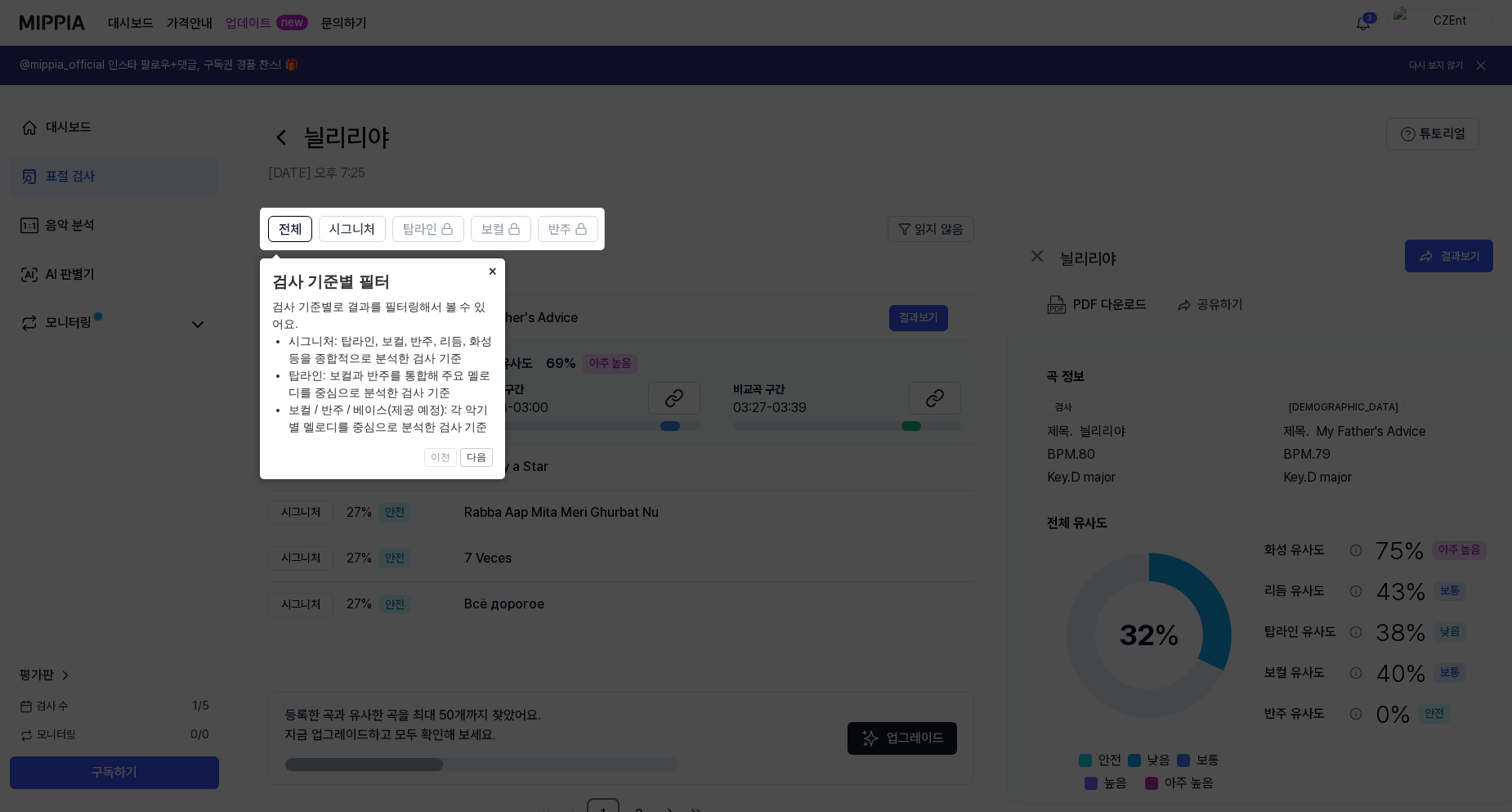
click at [495, 269] on button "×" at bounding box center [491, 270] width 26 height 23
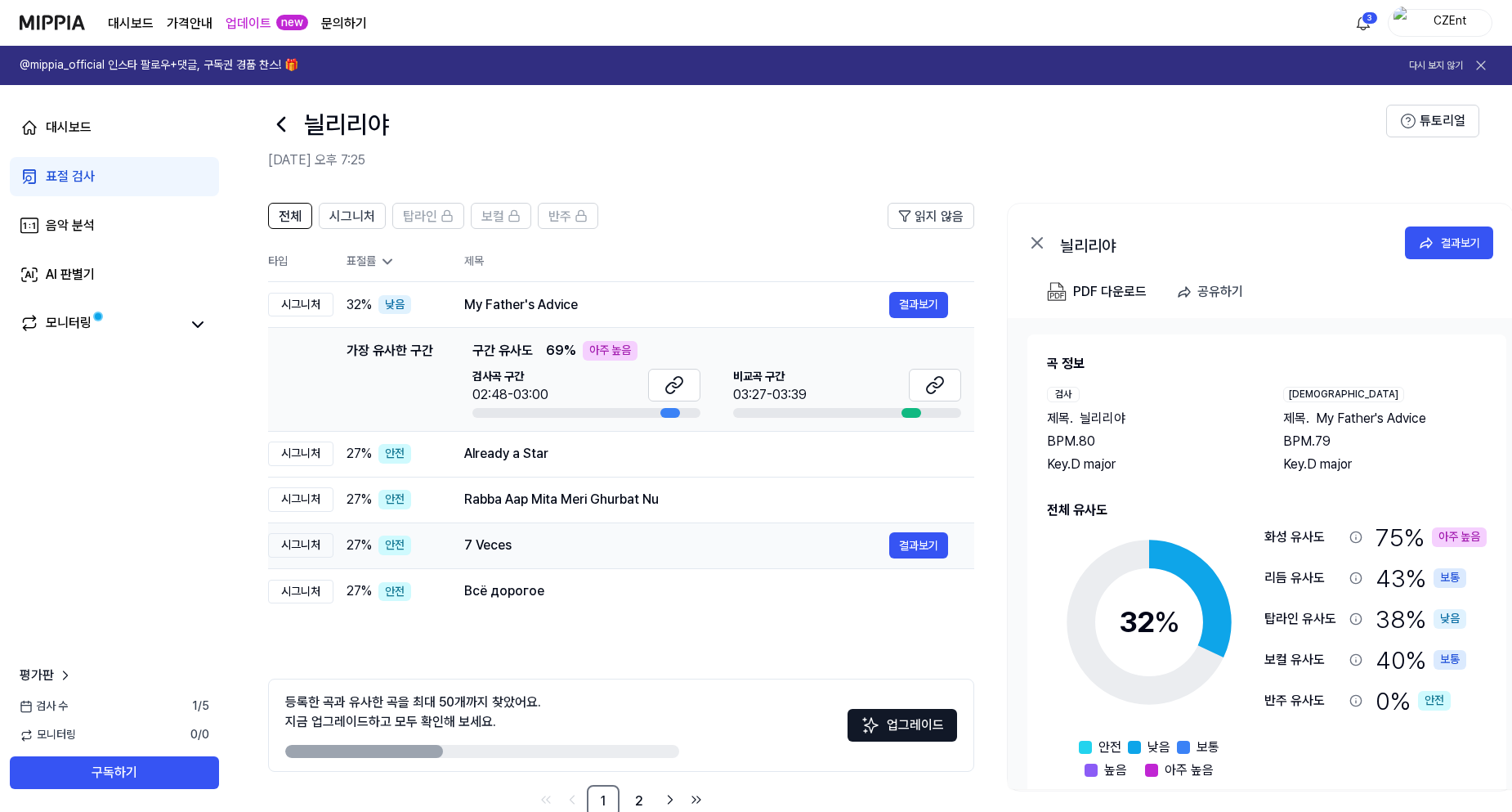
scroll to position [52, 0]
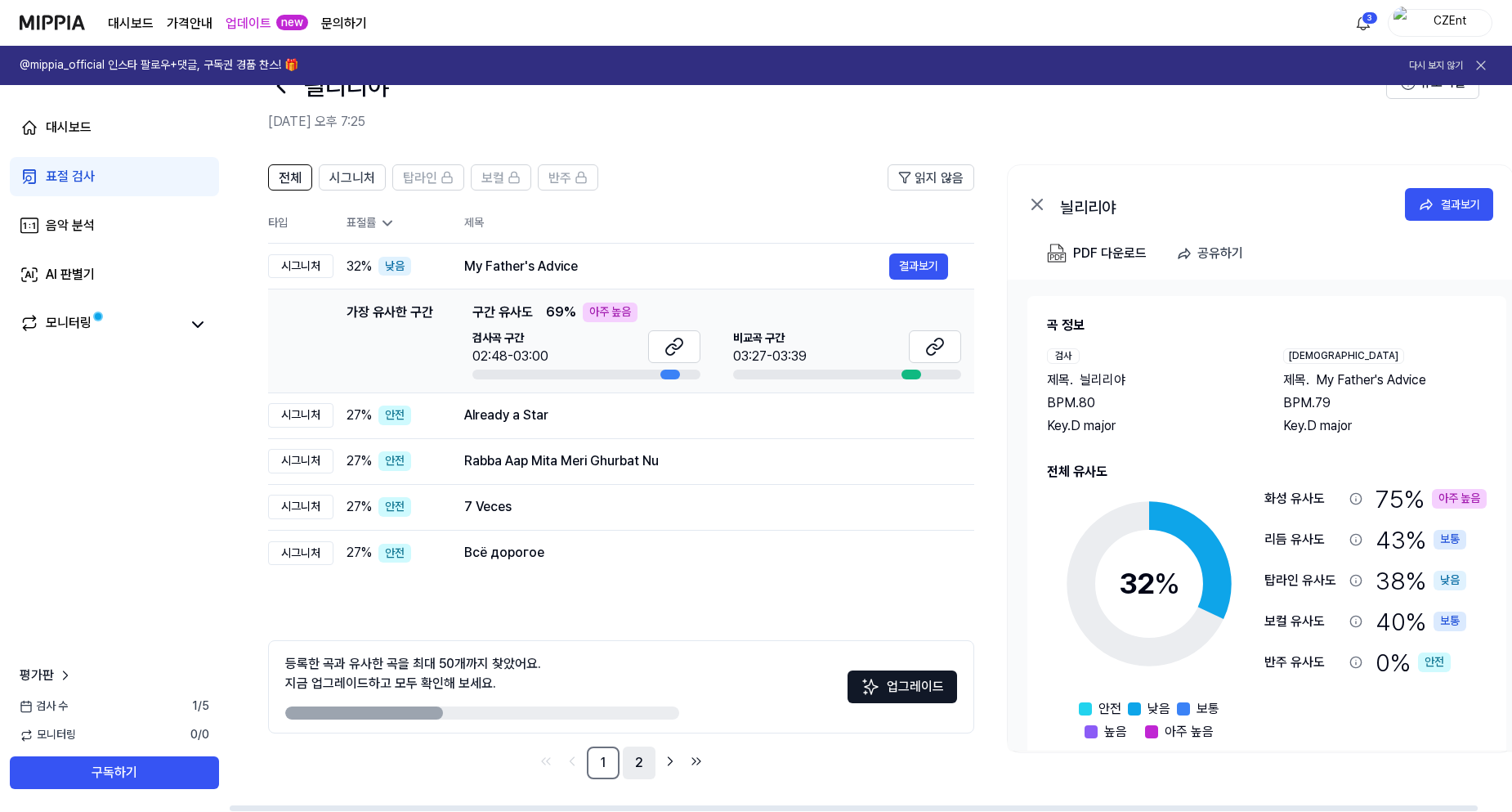
click at [639, 760] on link "2" at bounding box center [639, 763] width 33 height 33
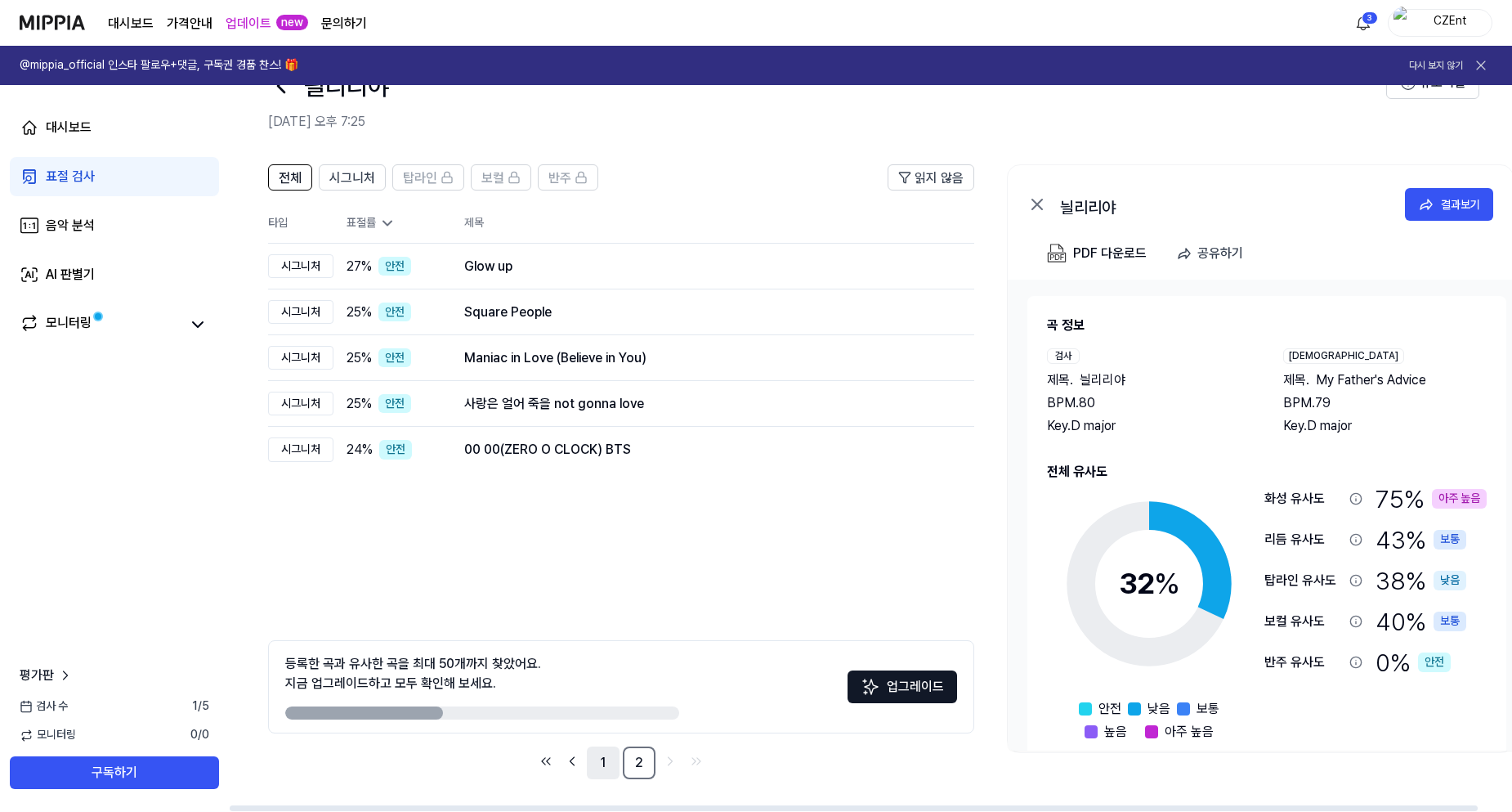
click at [610, 765] on link "1" at bounding box center [603, 763] width 33 height 33
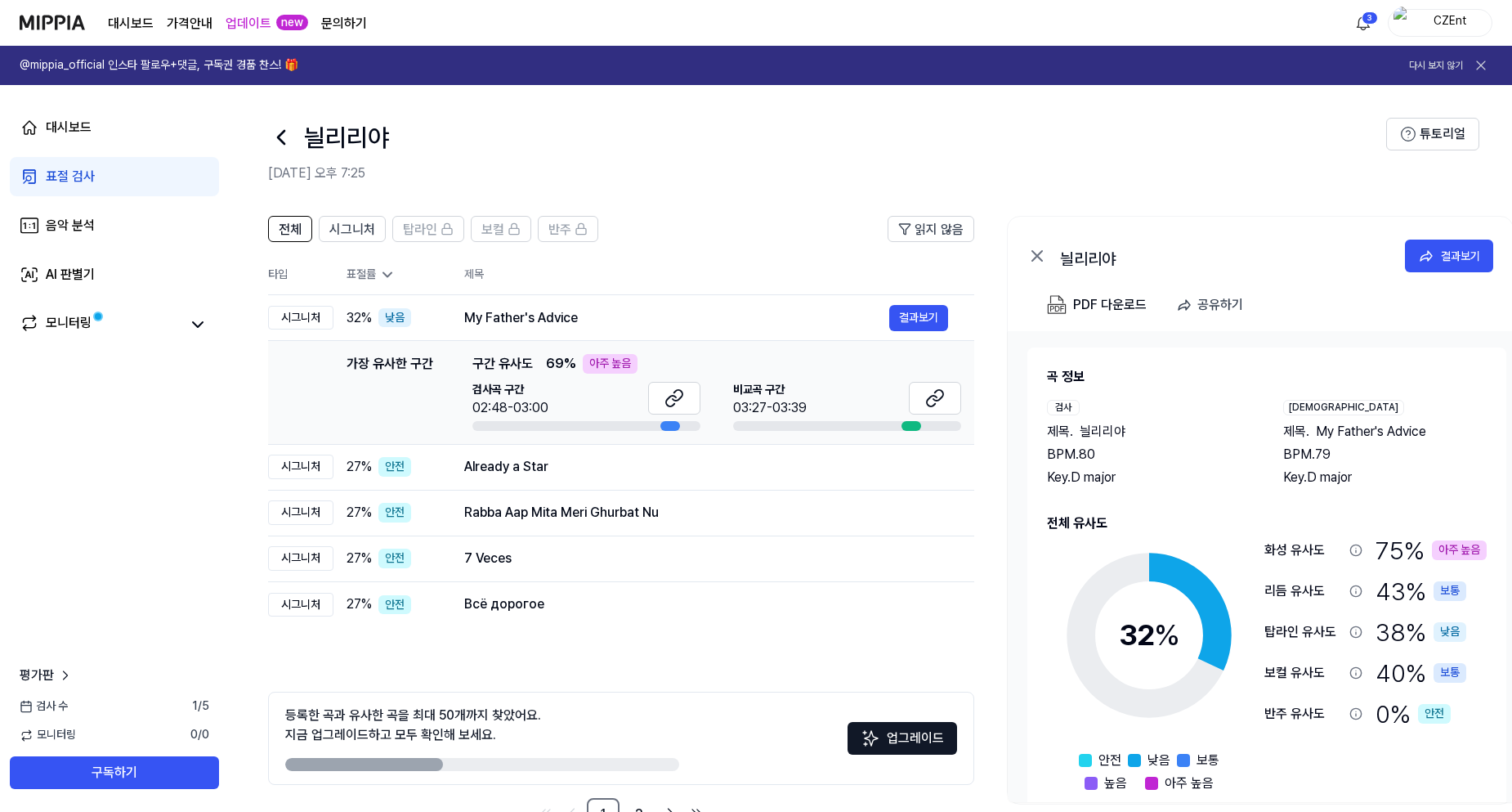
click at [271, 135] on icon at bounding box center [280, 136] width 26 height 26
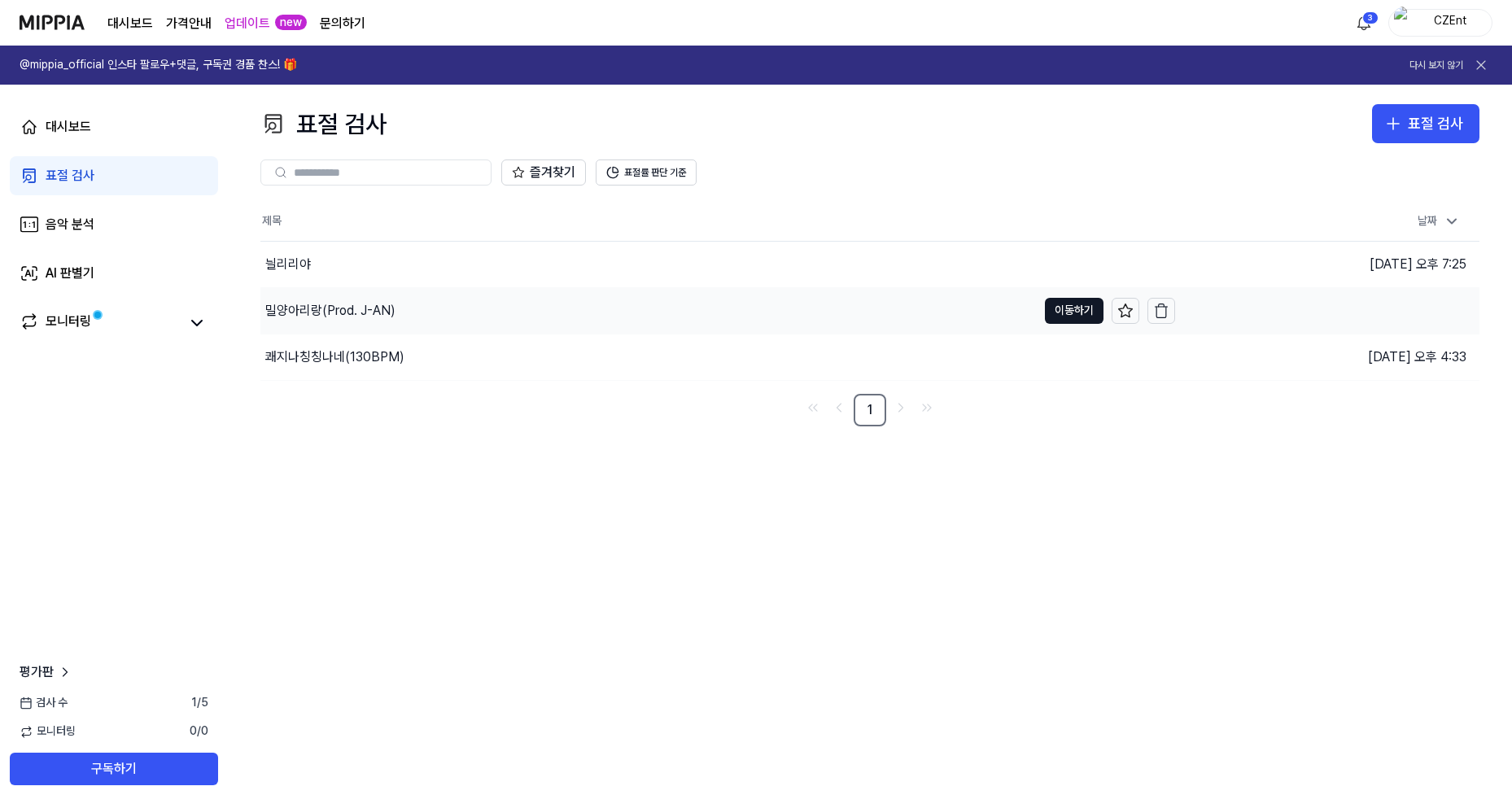
click at [357, 322] on div "밀양아리랑(Prod. J-AN)" at bounding box center [648, 311] width 777 height 46
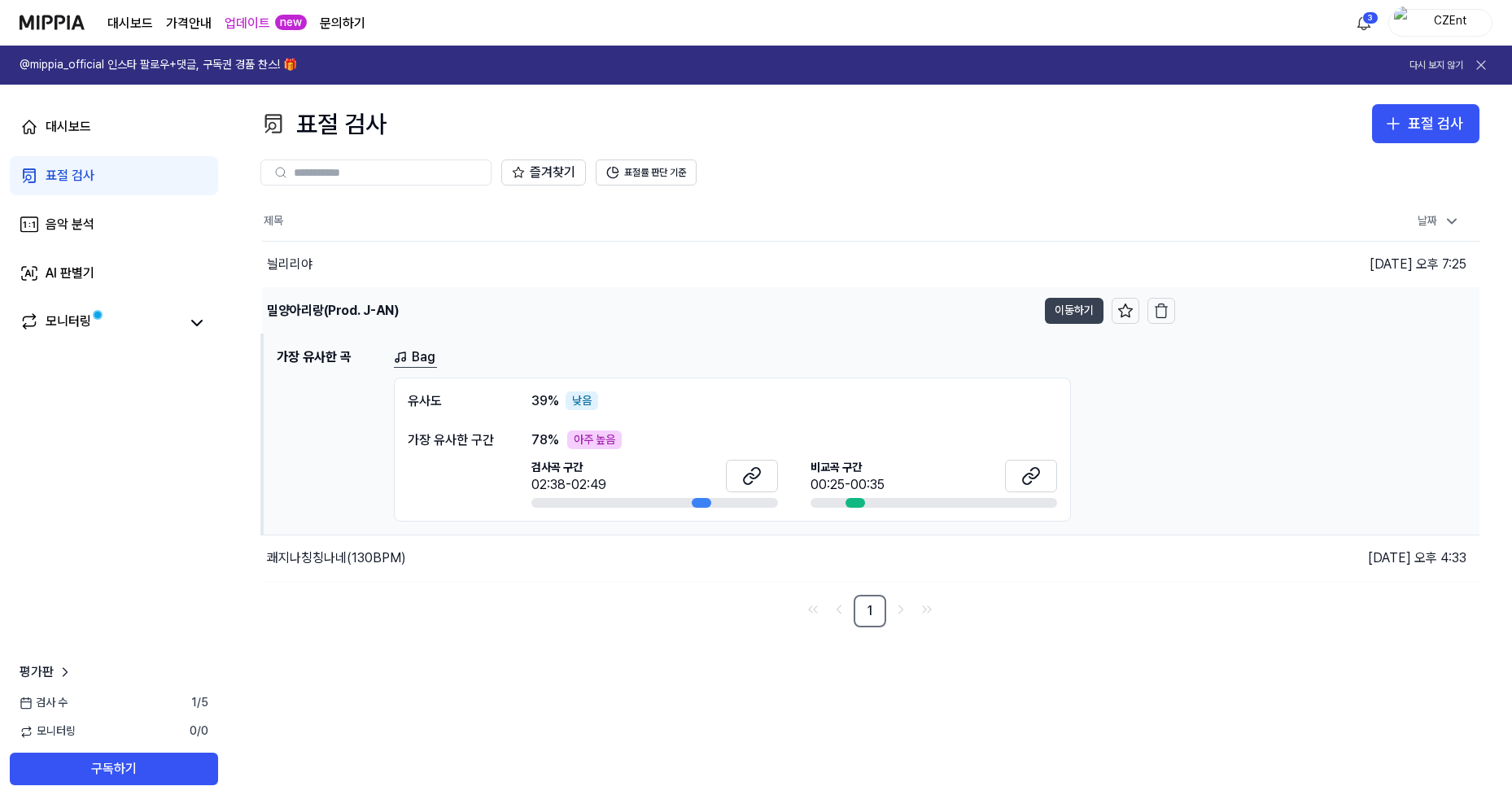
click at [1082, 309] on button "이동하기" at bounding box center [1073, 310] width 58 height 26
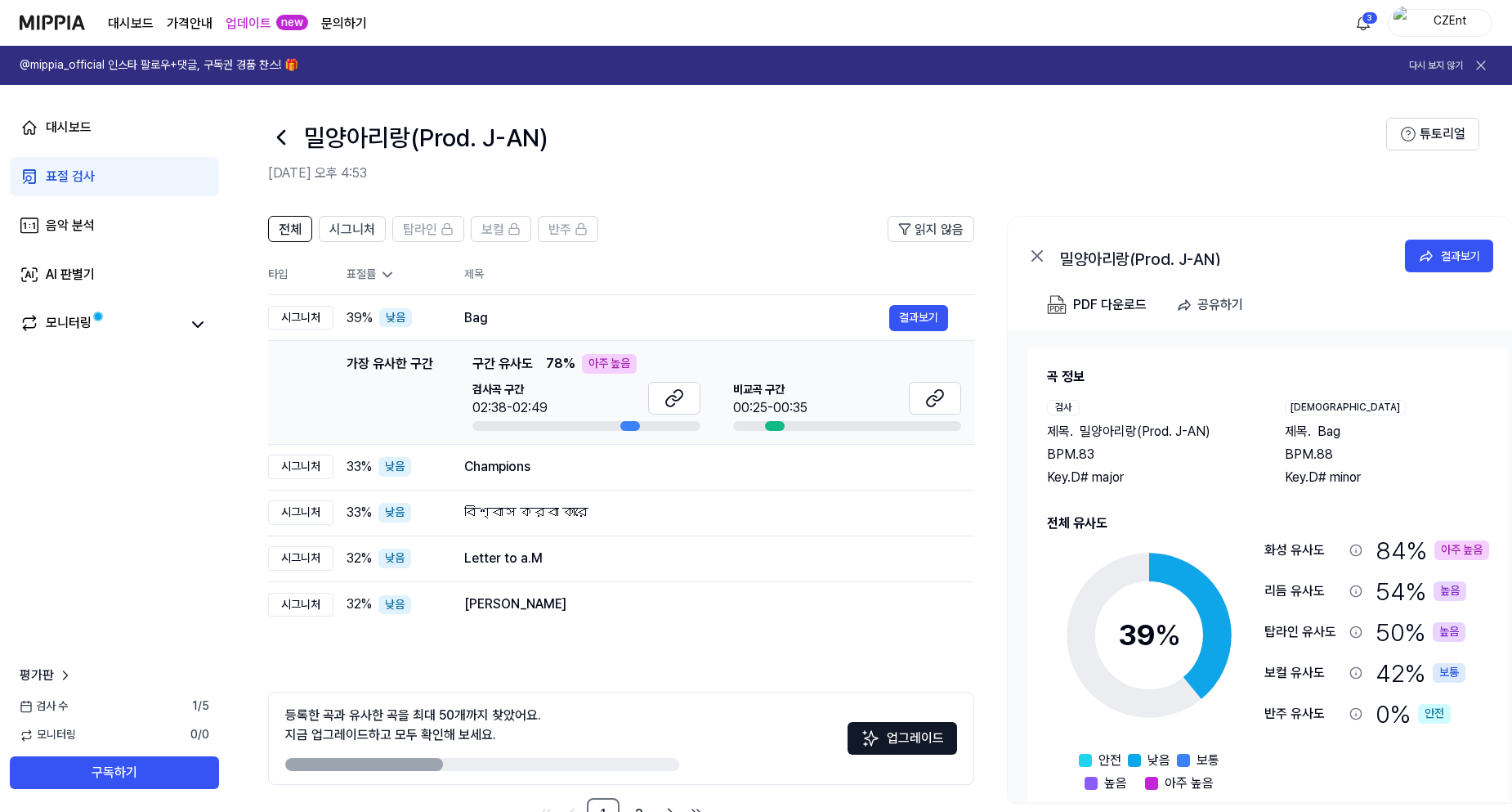
click at [719, 185] on header "밀양아리랑(Prod. J-AN) [DATE] 오후 4:53 튜토리얼" at bounding box center [870, 141] width 1283 height 114
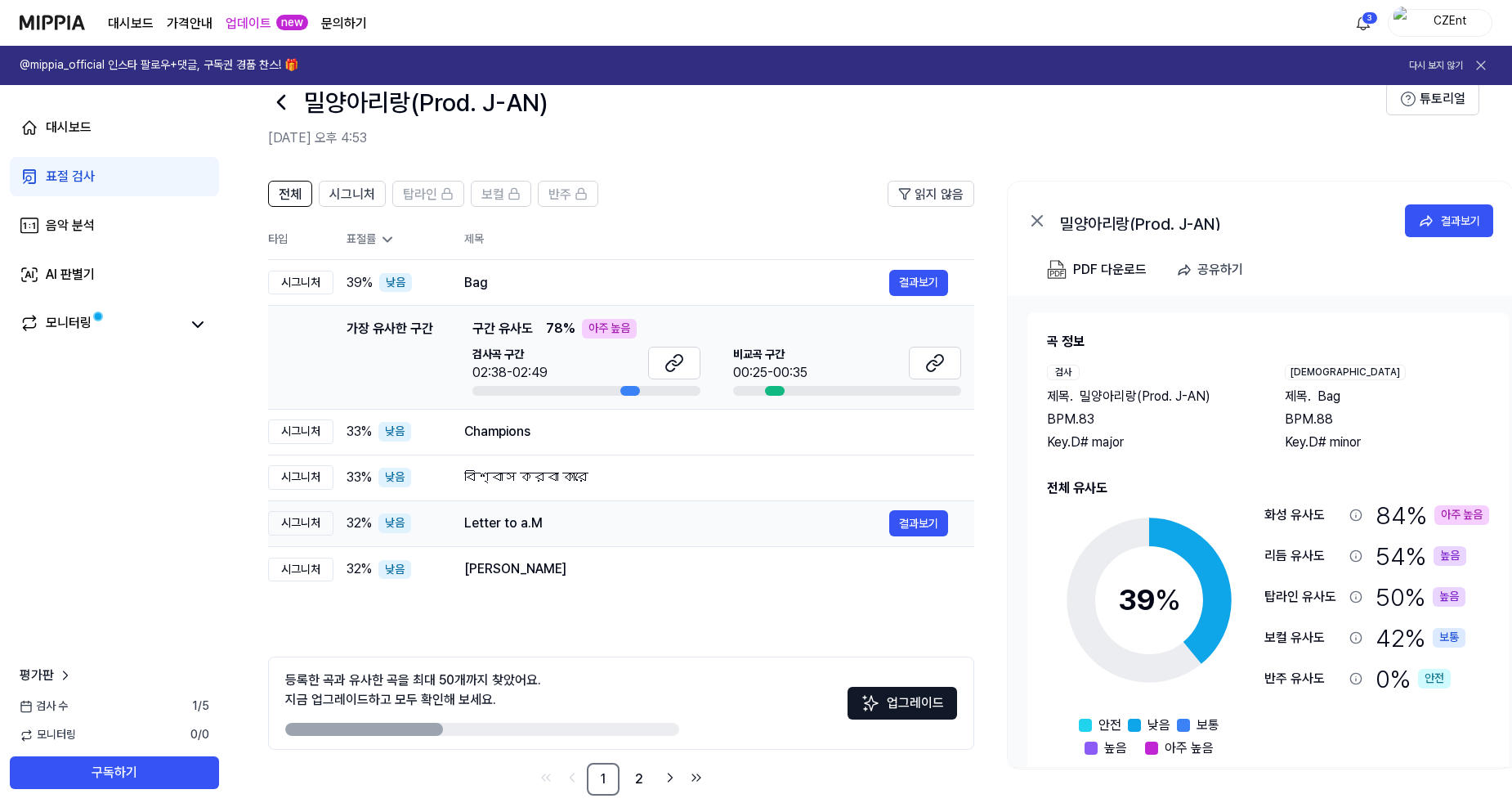
scroll to position [52, 0]
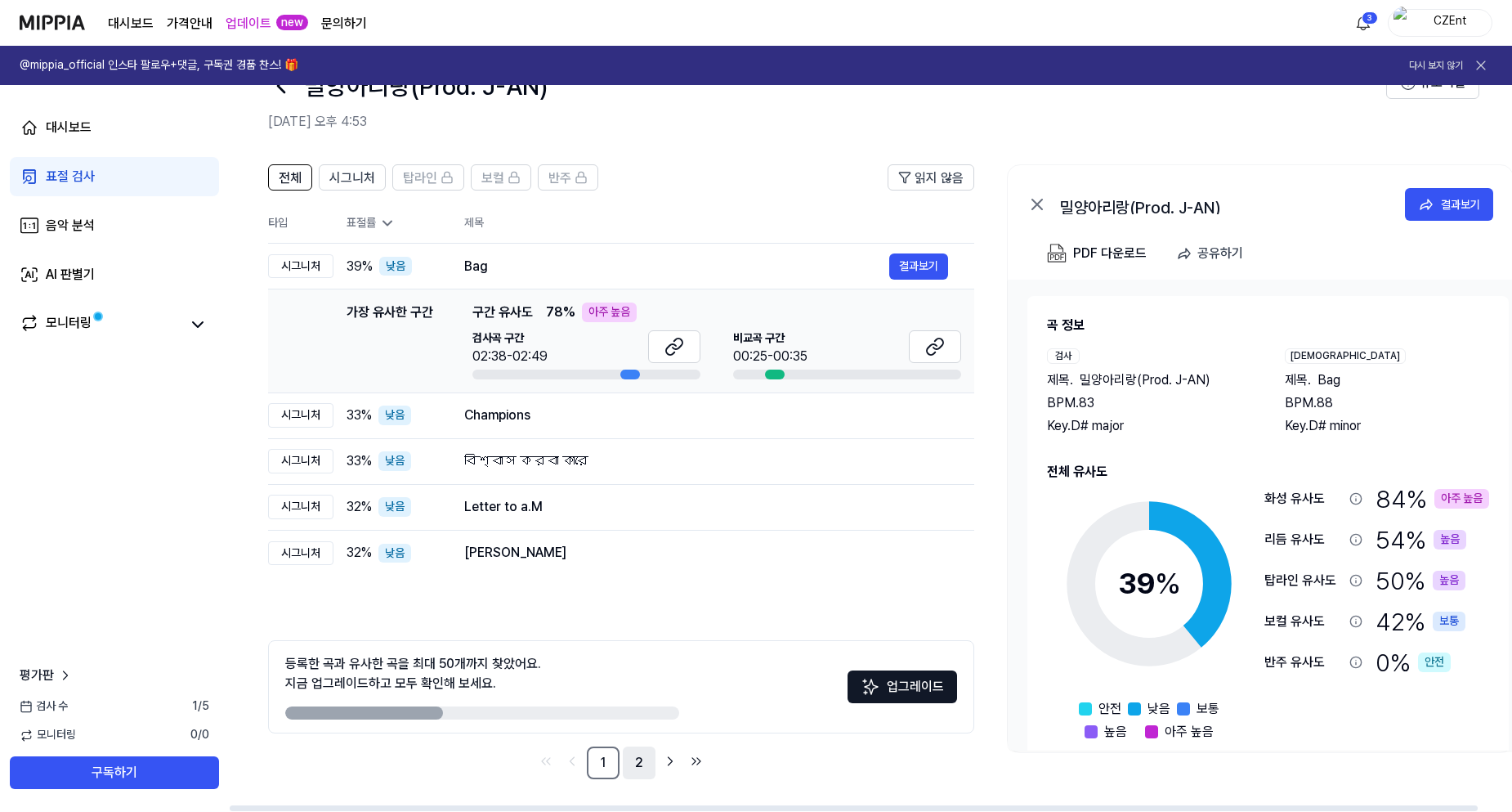
click at [647, 762] on link "2" at bounding box center [639, 763] width 33 height 33
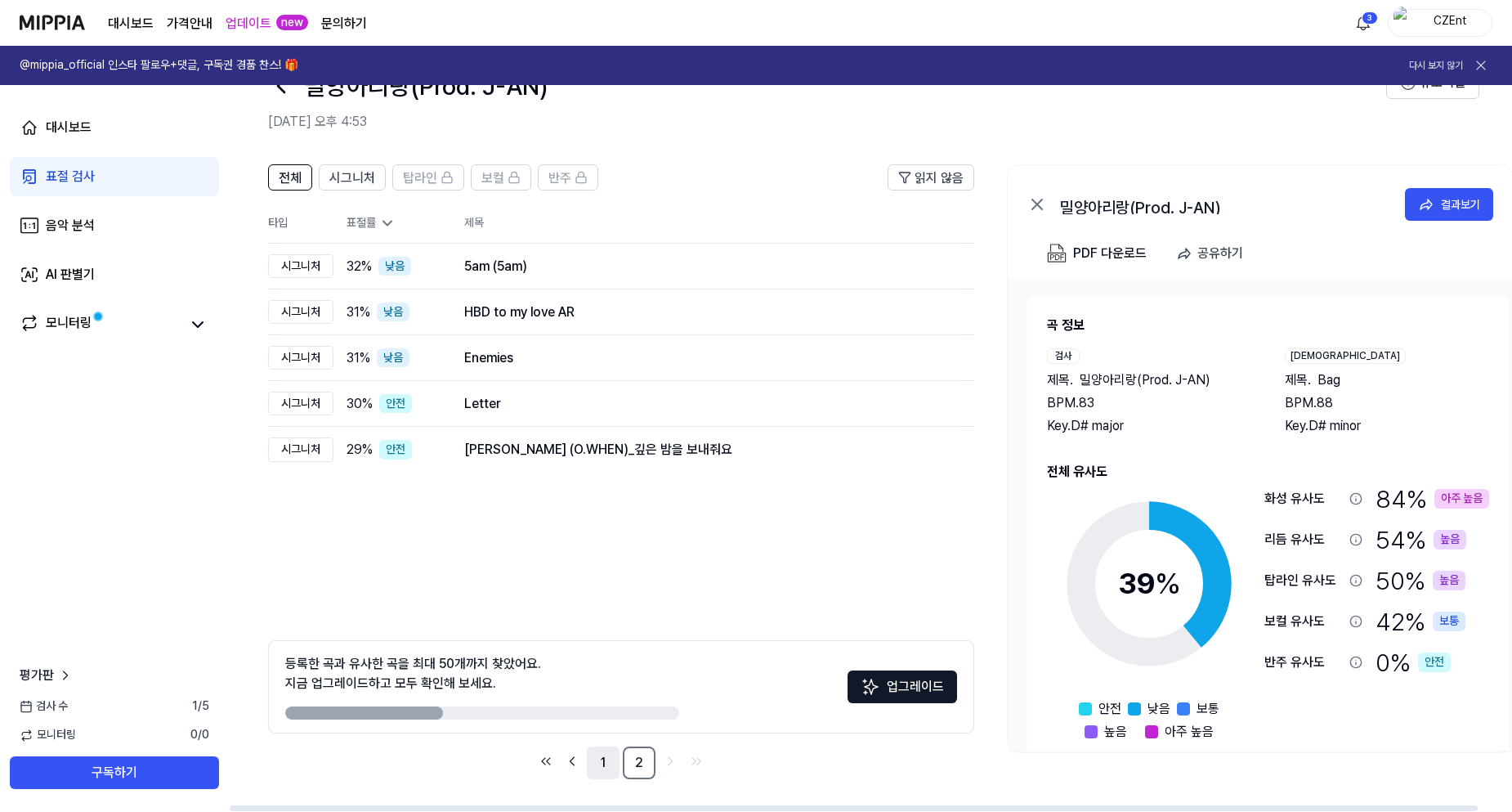
click at [614, 767] on link "1" at bounding box center [603, 763] width 33 height 33
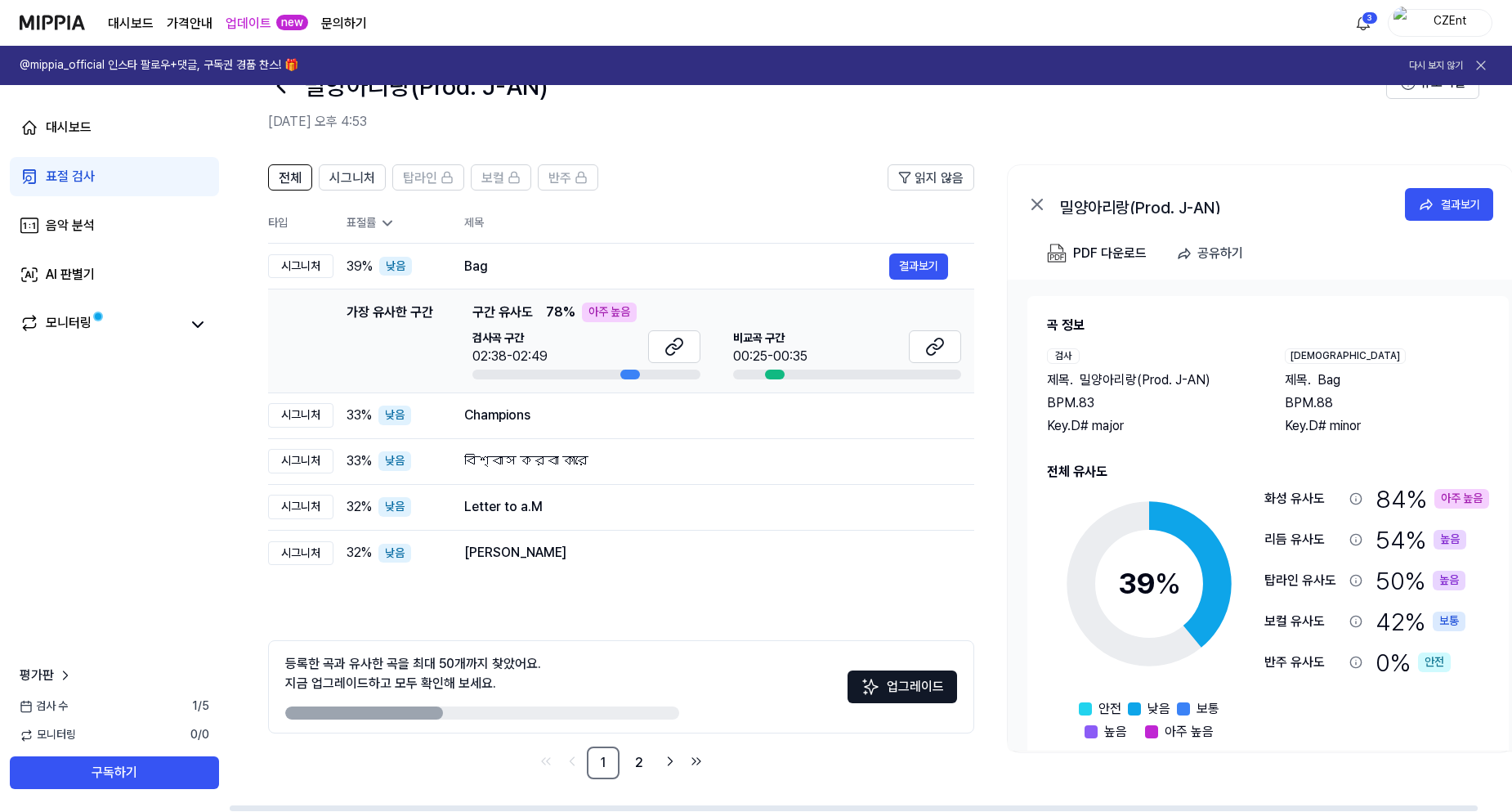
click at [382, 222] on icon at bounding box center [387, 223] width 16 height 16
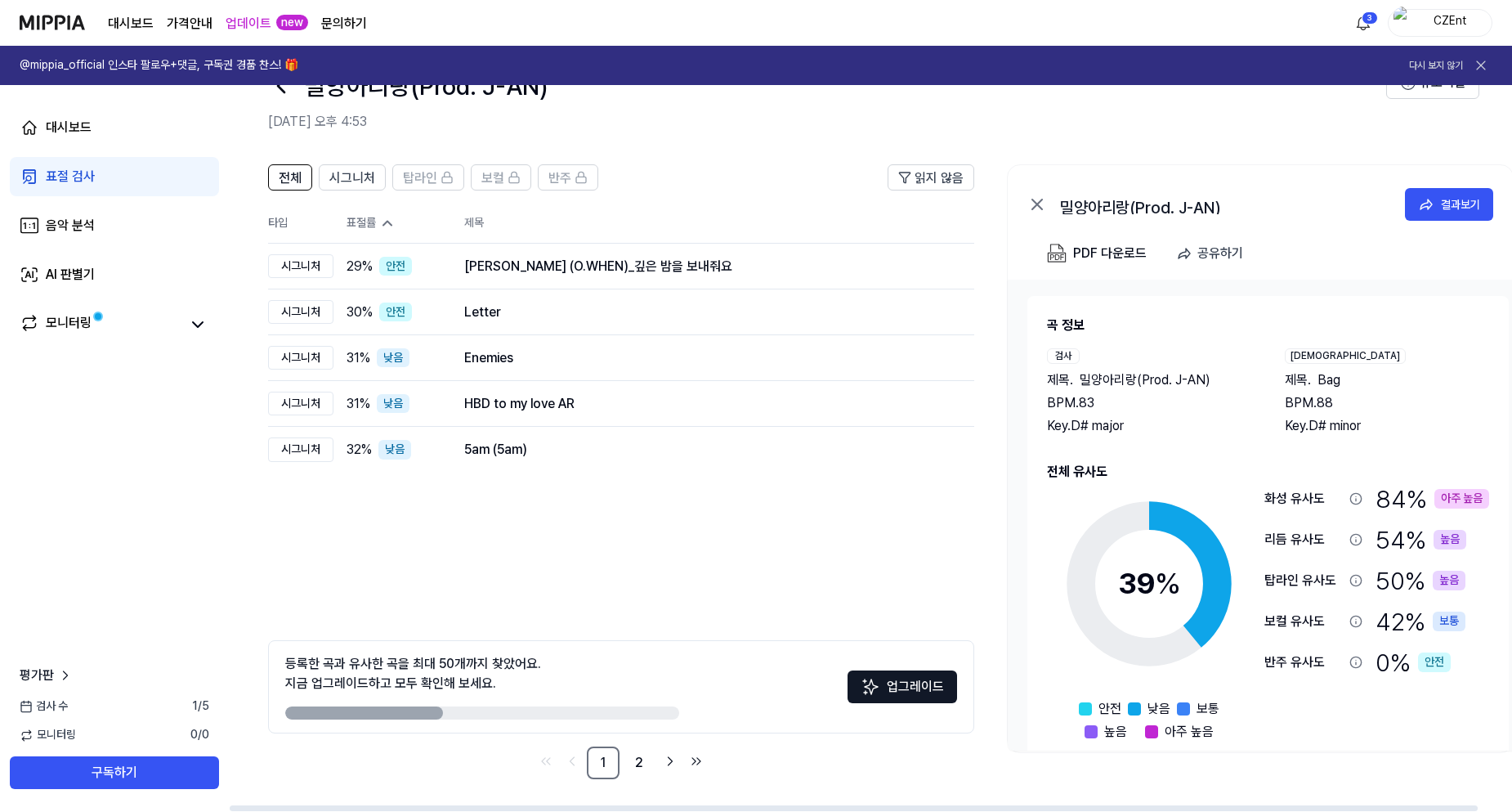
click at [385, 223] on icon at bounding box center [387, 224] width 9 height 4
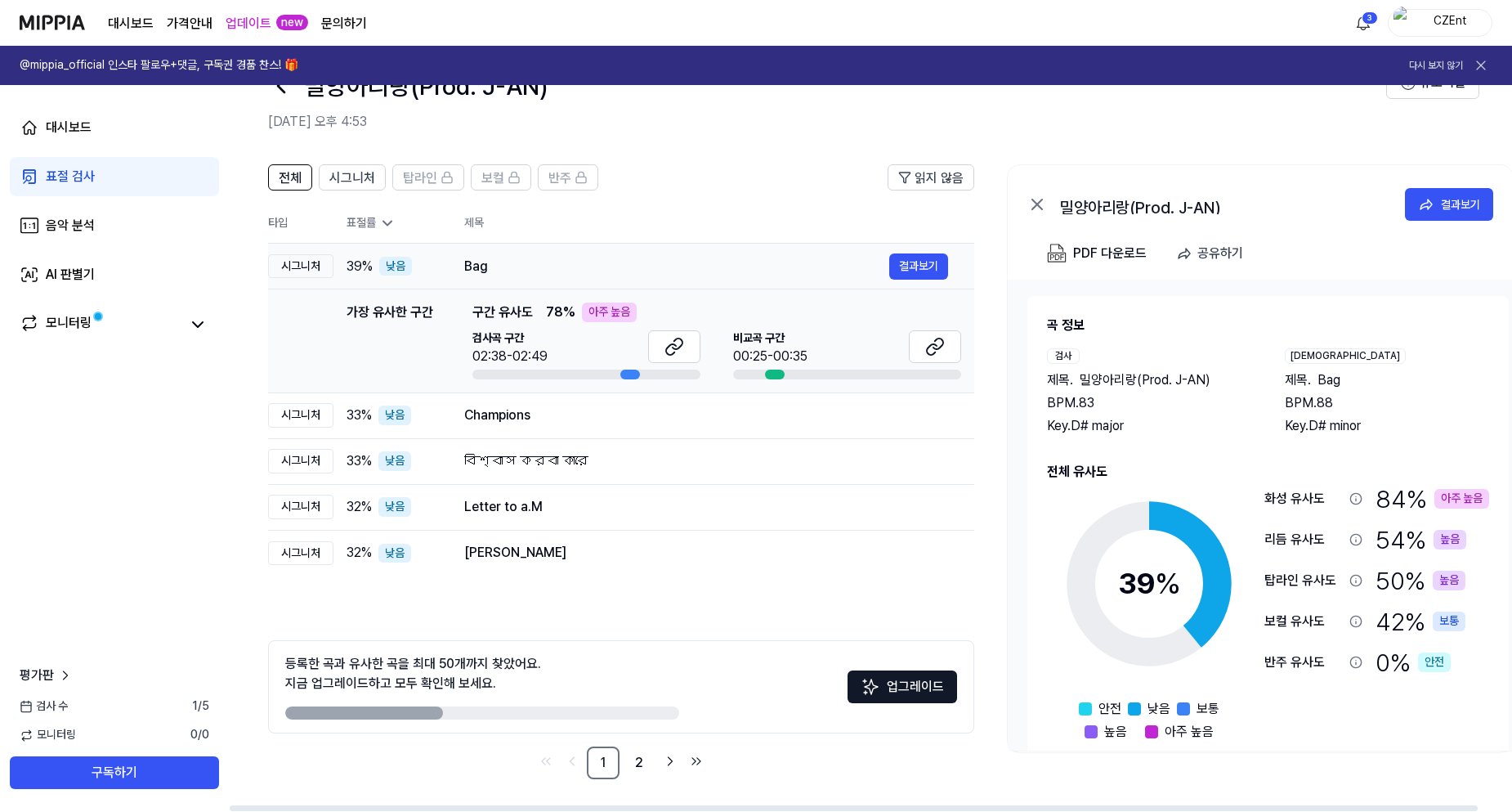
drag, startPoint x: 345, startPoint y: 265, endPoint x: 407, endPoint y: 267, distance: 62.0
click at [407, 267] on td "39 % 낮음" at bounding box center [385, 266] width 105 height 46
drag, startPoint x: 424, startPoint y: 709, endPoint x: 628, endPoint y: 719, distance: 204.2
click at [628, 719] on div at bounding box center [482, 713] width 394 height 13
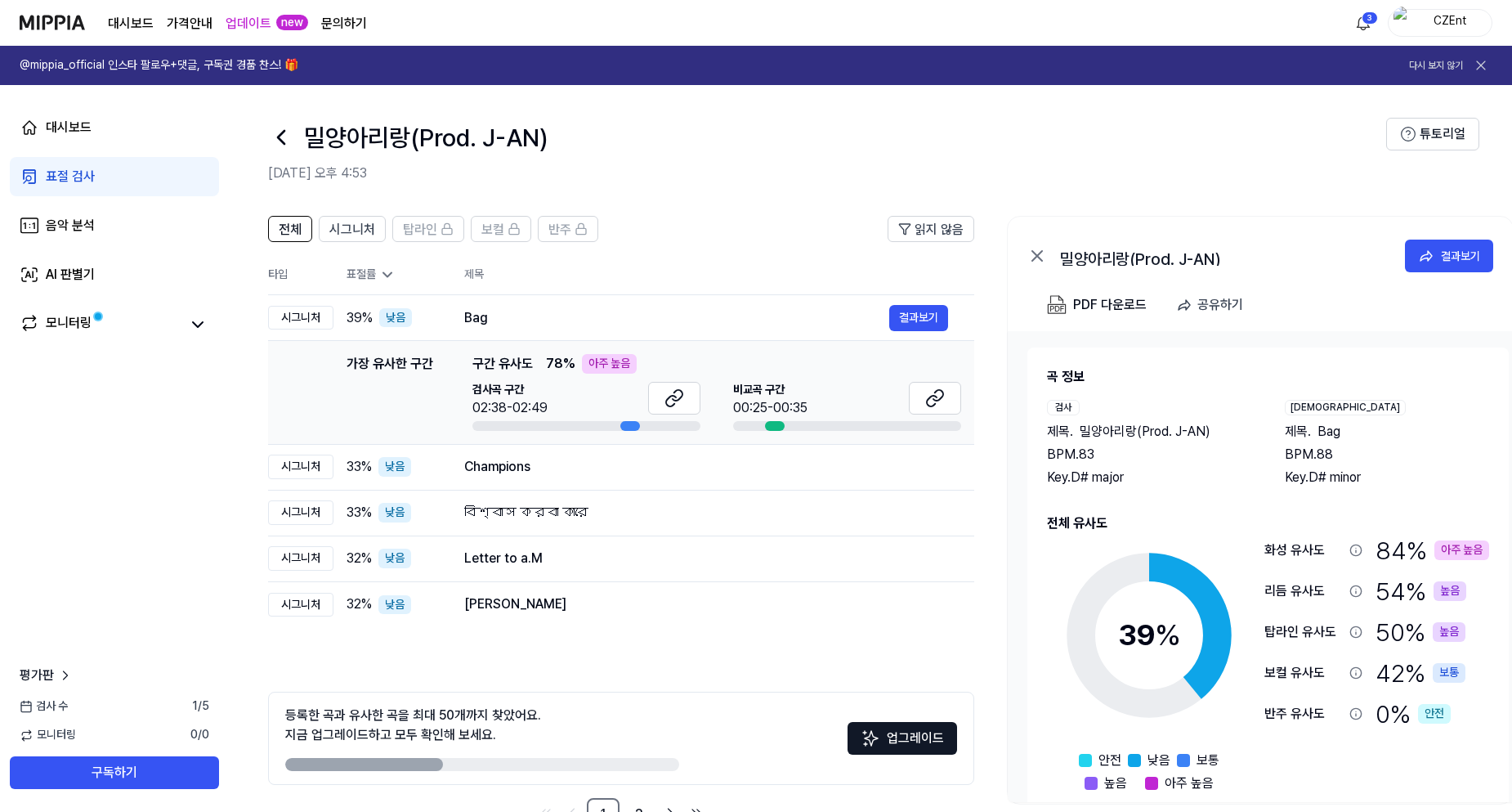
click at [279, 134] on icon at bounding box center [280, 136] width 26 height 26
